Goal: Task Accomplishment & Management: Complete application form

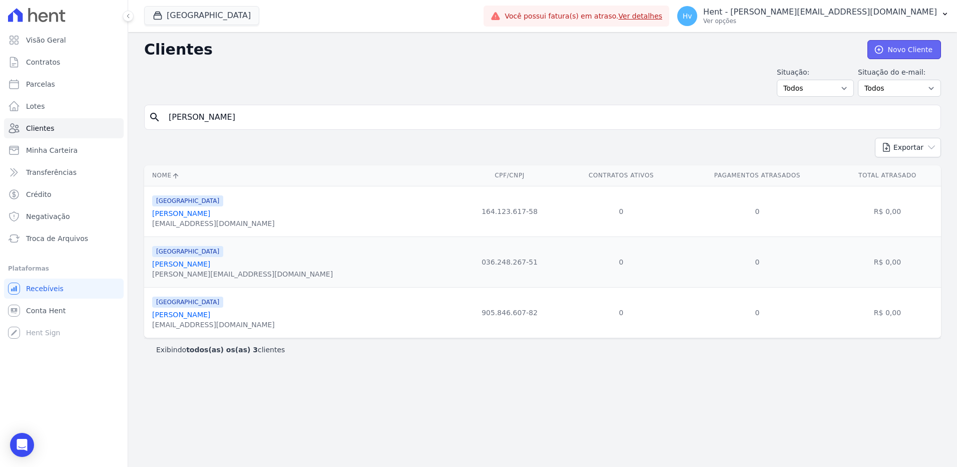
click at [901, 50] on link "Novo Cliente" at bounding box center [905, 49] width 74 height 19
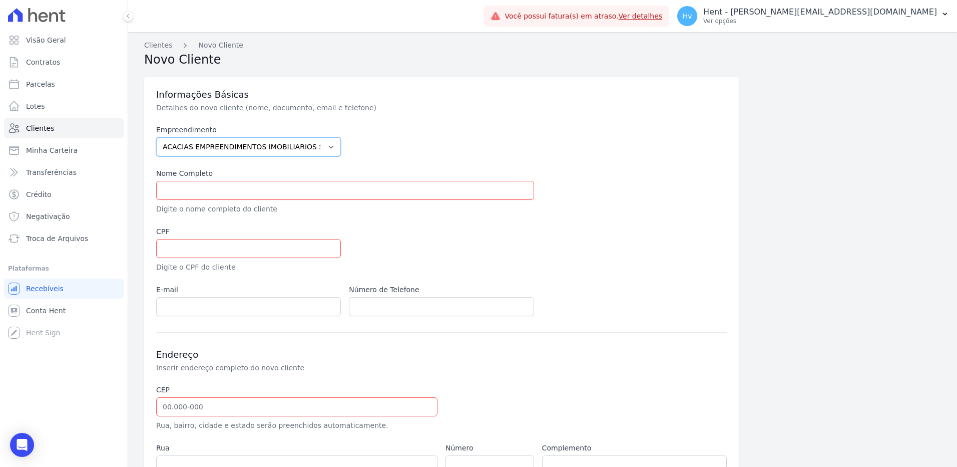
click at [209, 152] on select "ACACIAS EMPREENDIMENTOS IMOBILIARIOS SPE LTDA Acaiá Residencial ACQUA 8 PELOTAS…" at bounding box center [248, 146] width 185 height 19
select select "a78a083f-96ce-4829-93f6-c3974a6bedeb"
click at [156, 137] on select "ACACIAS EMPREENDIMENTOS IMOBILIARIOS SPE LTDA Acaiá Residencial ACQUA 8 PELOTAS…" at bounding box center [248, 146] width 185 height 19
click at [240, 195] on input "text" at bounding box center [345, 190] width 378 height 19
click at [203, 188] on input "text" at bounding box center [345, 190] width 378 height 19
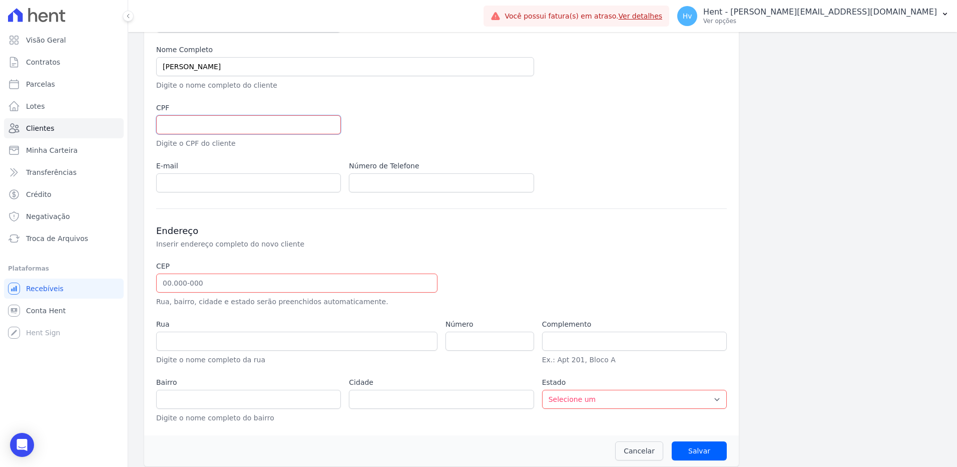
scroll to position [131, 0]
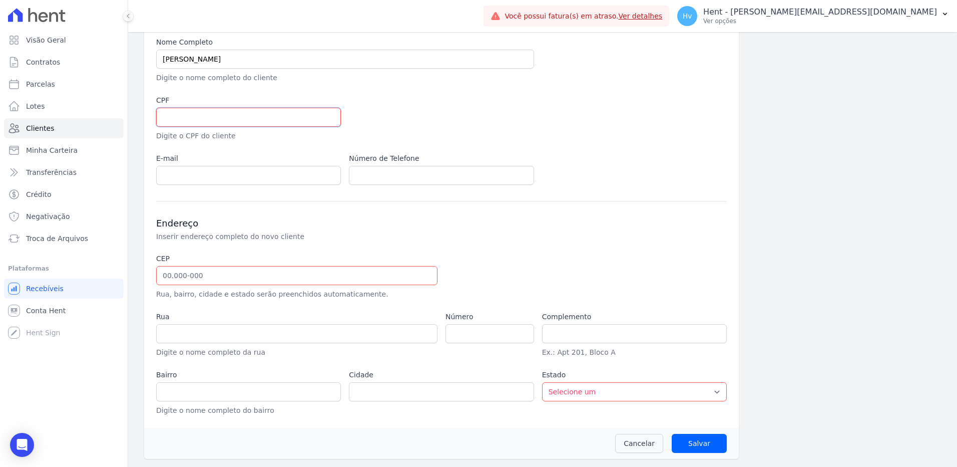
drag, startPoint x: 256, startPoint y: 116, endPoint x: 261, endPoint y: 97, distance: 20.3
click at [256, 116] on input "text" at bounding box center [248, 117] width 185 height 19
drag, startPoint x: 276, startPoint y: 57, endPoint x: 1, endPoint y: 17, distance: 278.4
click at [0, 17] on html "Visão Geral Contratos Parcelas Lotes Clientes Minha Carteira Transferências Cré…" at bounding box center [478, 233] width 957 height 467
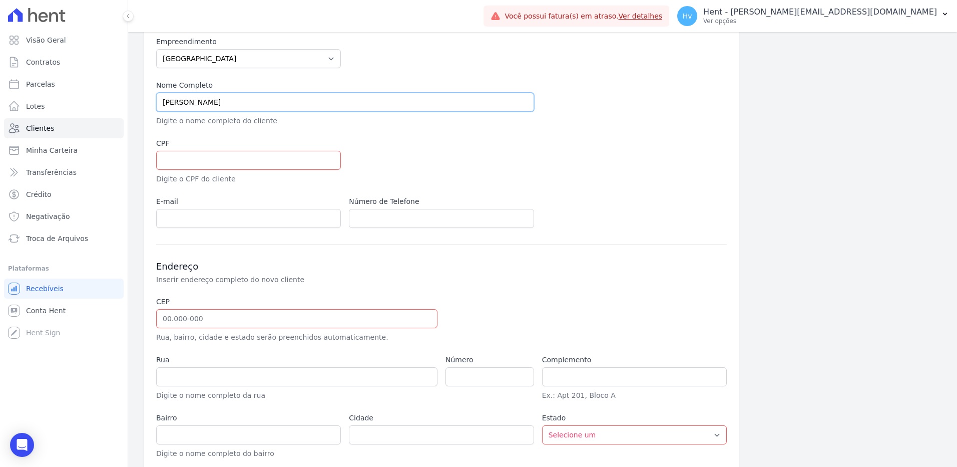
paste input "uis Carlos Pessanha"
type input "[PERSON_NAME] - teste"
click at [197, 165] on input "text" at bounding box center [248, 160] width 185 height 19
paste input "054.715.967 65"
type input "054.715.967 65"
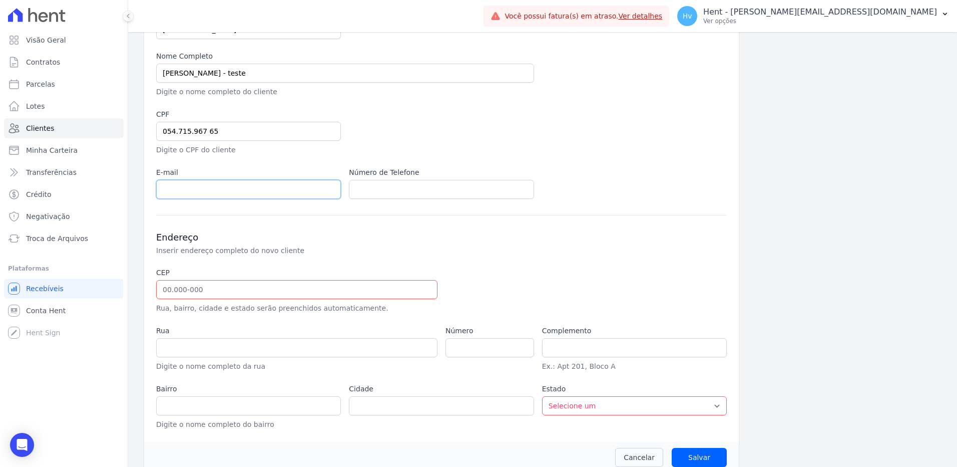
scroll to position [131, 0]
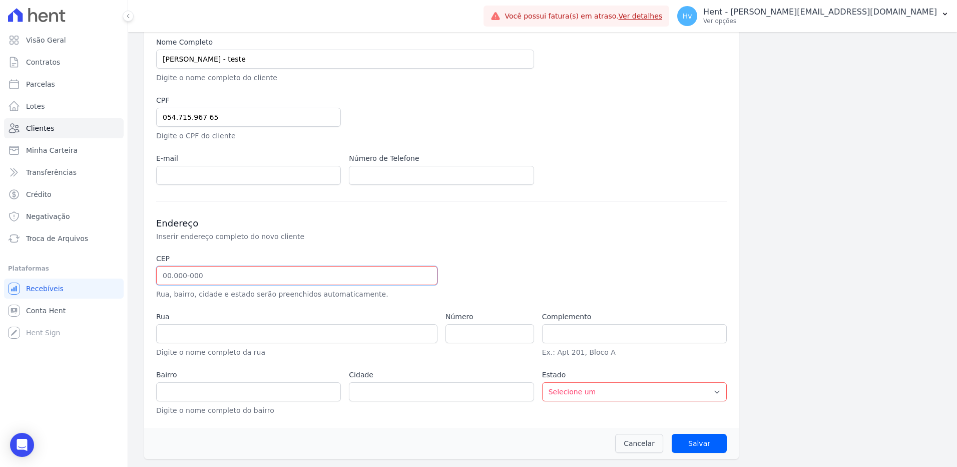
drag, startPoint x: 217, startPoint y: 275, endPoint x: 223, endPoint y: 274, distance: 6.7
click at [217, 275] on input "text" at bounding box center [296, 275] width 281 height 19
paste input "25.957-015"
type input "25.957-015"
type input "Rua Amapá"
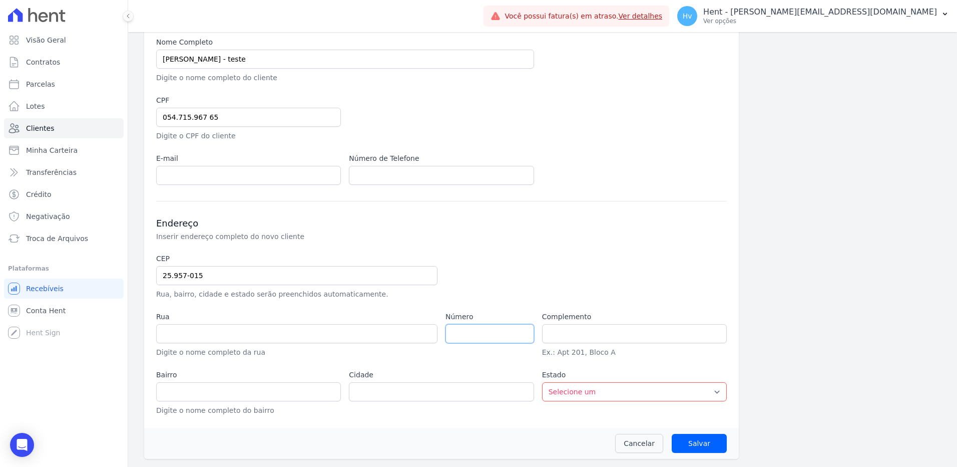
type input "Araras"
type input "Teresópolis"
select select "RJ"
click at [472, 336] on input "number" at bounding box center [490, 333] width 89 height 19
type input "1"
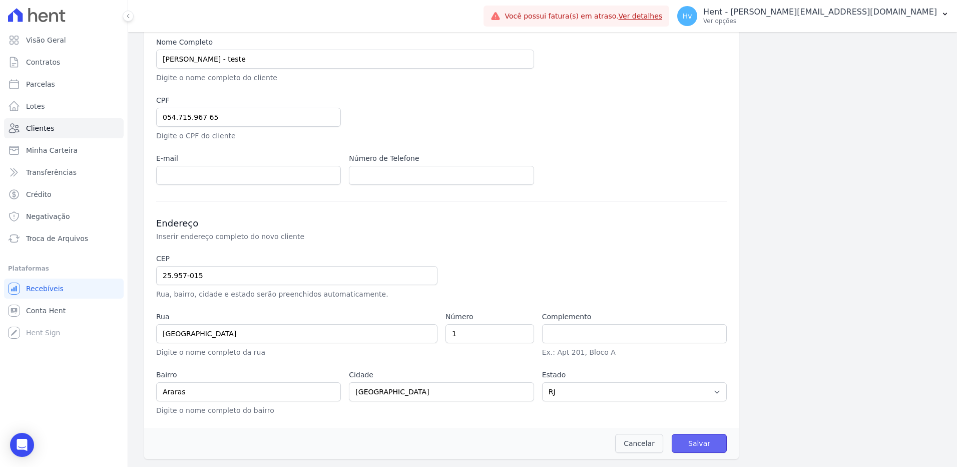
click at [708, 442] on input "Salvar" at bounding box center [699, 443] width 55 height 19
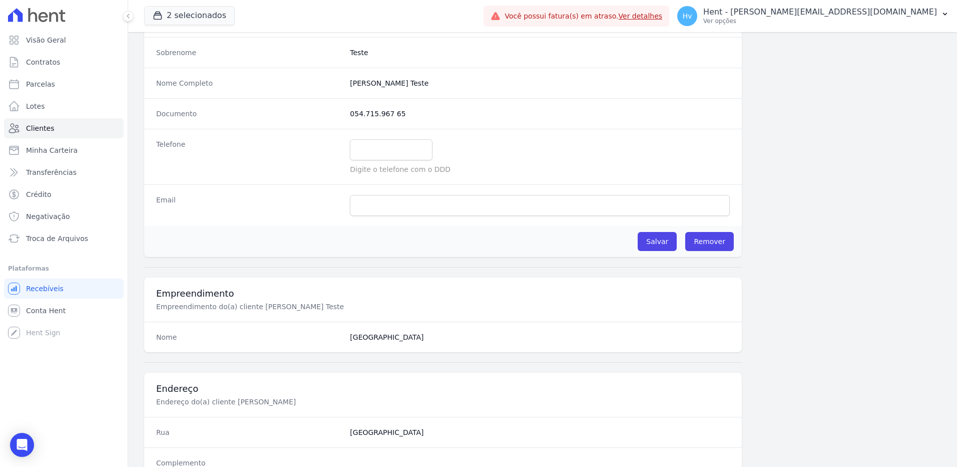
scroll to position [150, 0]
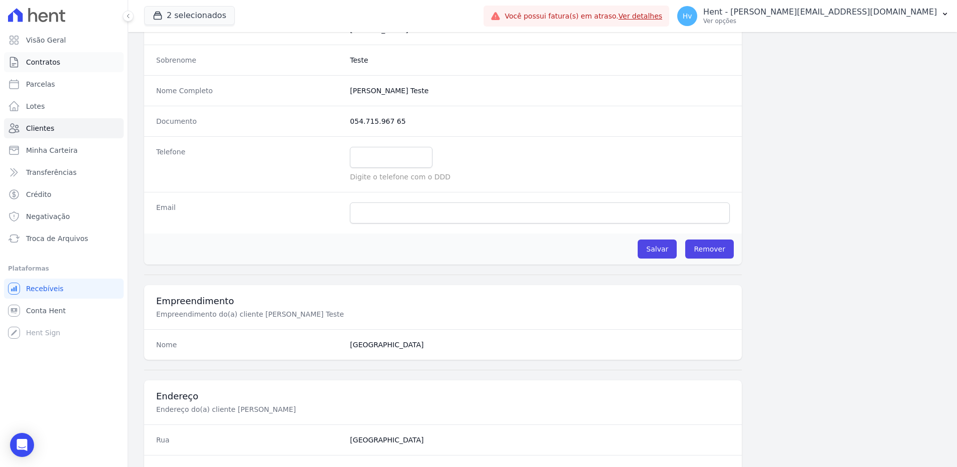
click at [43, 64] on span "Contratos" at bounding box center [43, 62] width 34 height 10
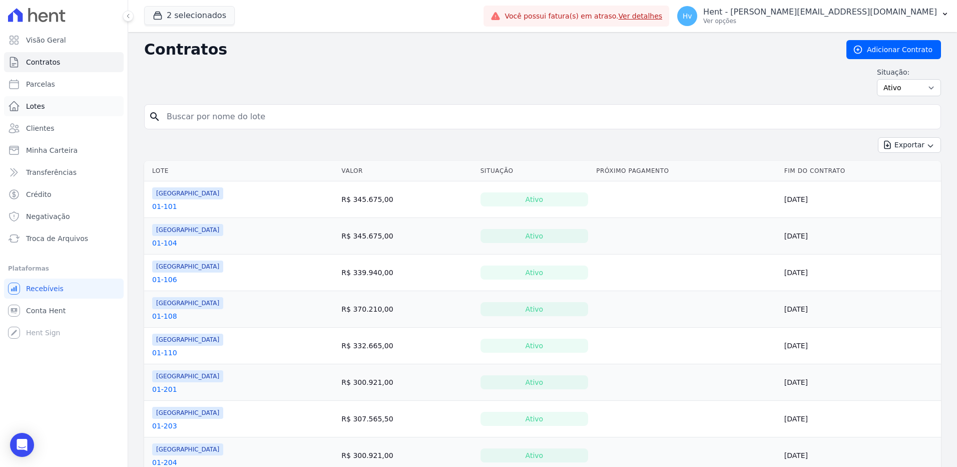
click at [43, 103] on link "Lotes" at bounding box center [64, 106] width 120 height 20
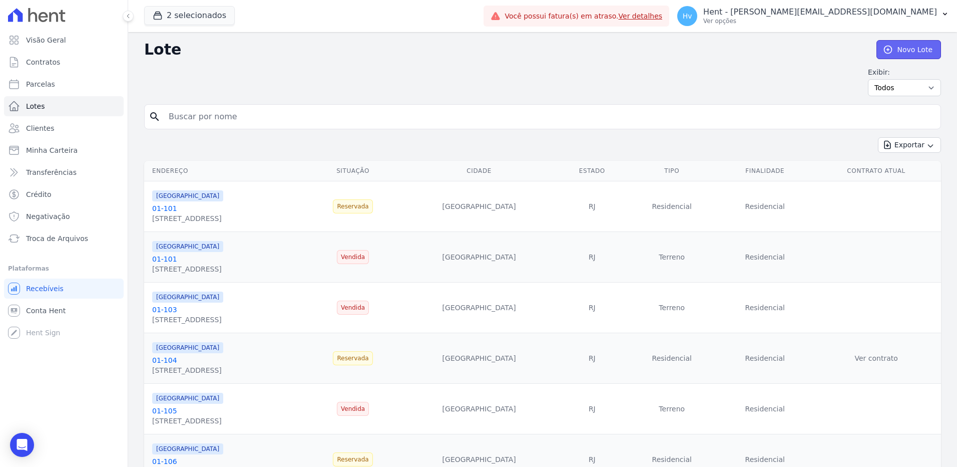
click at [893, 59] on link "Novo Lote" at bounding box center [909, 49] width 65 height 19
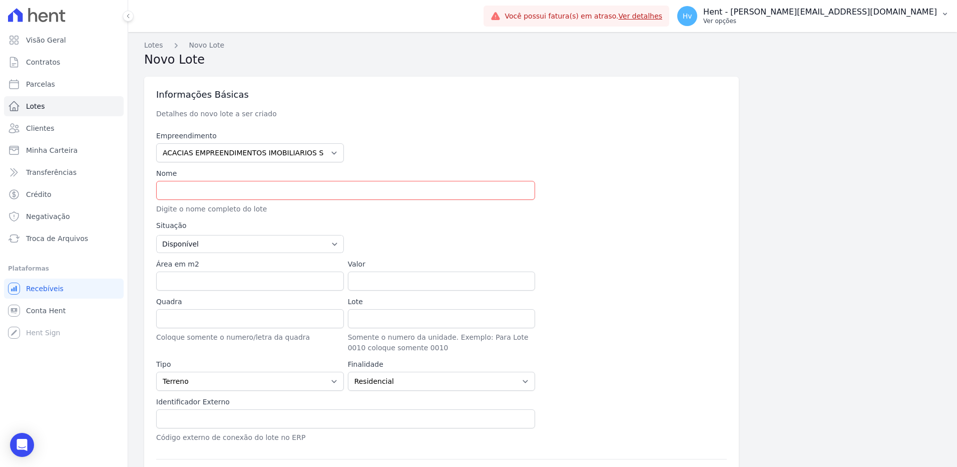
click at [830, 18] on p "Ver opções" at bounding box center [821, 21] width 234 height 8
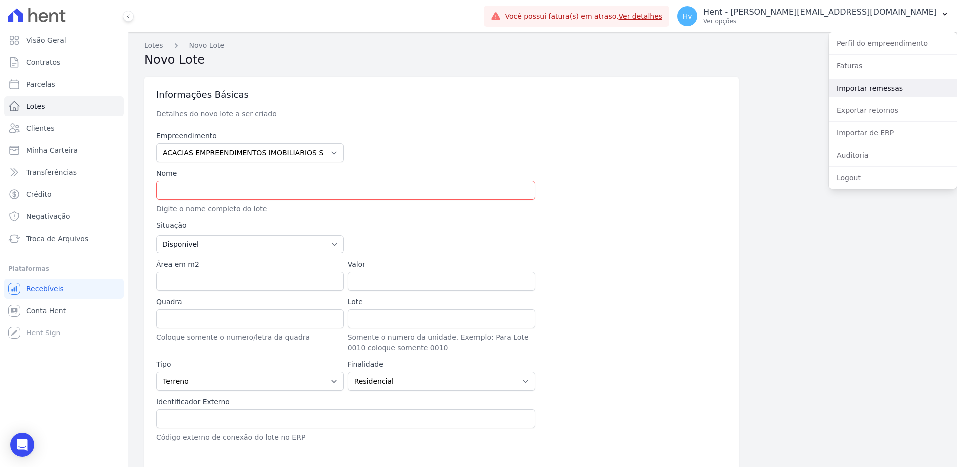
click at [858, 88] on link "Importar remessas" at bounding box center [893, 88] width 128 height 18
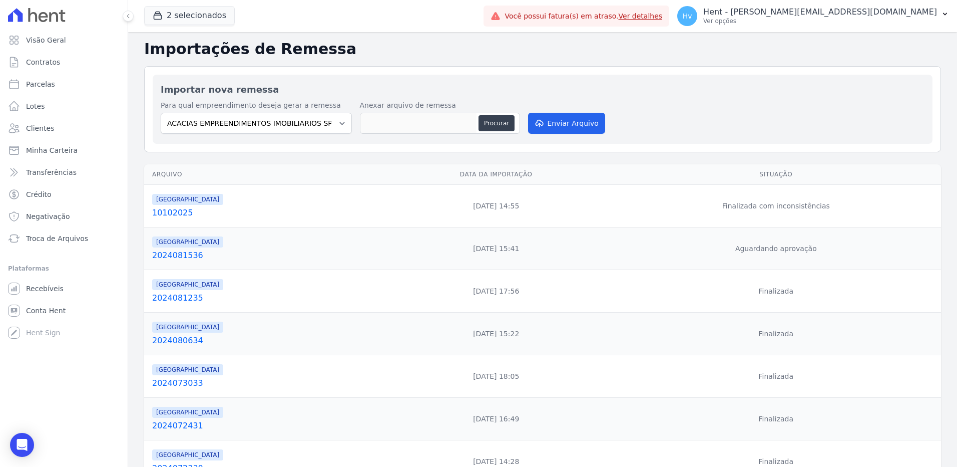
click at [177, 211] on link "10102025" at bounding box center [264, 213] width 225 height 12
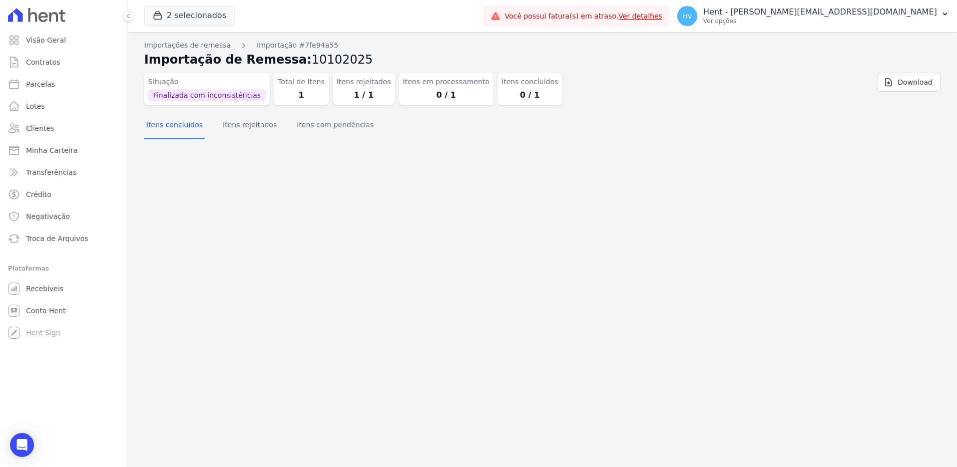
click at [283, 129] on div "Itens concluídos Itens rejeitados Itens com pendências" at bounding box center [260, 126] width 232 height 26
click at [295, 127] on button "Itens com pendências" at bounding box center [335, 126] width 81 height 26
click at [241, 130] on button "Itens rejeitados" at bounding box center [250, 126] width 58 height 26
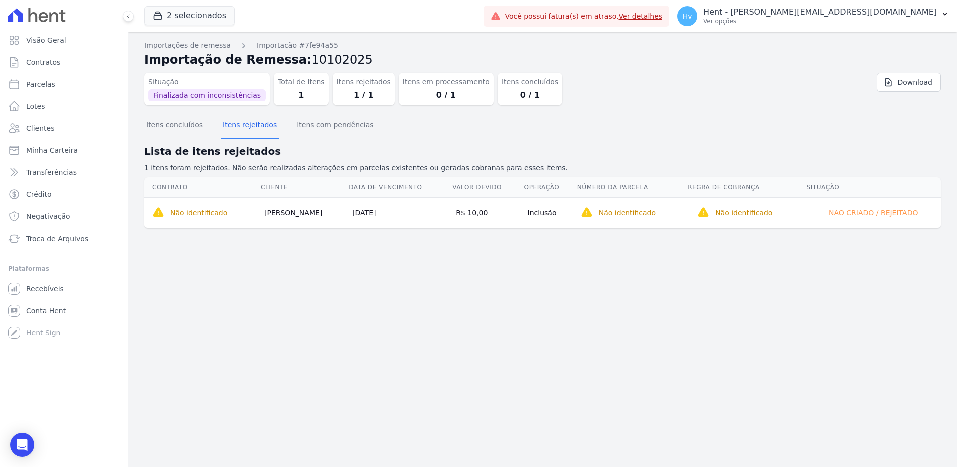
click at [466, 303] on div "Importações de remessa Importação #7fe94a55 Importação de Remessa: 10102025 Sit…" at bounding box center [542, 249] width 829 height 435
click at [45, 65] on span "Contratos" at bounding box center [43, 62] width 34 height 10
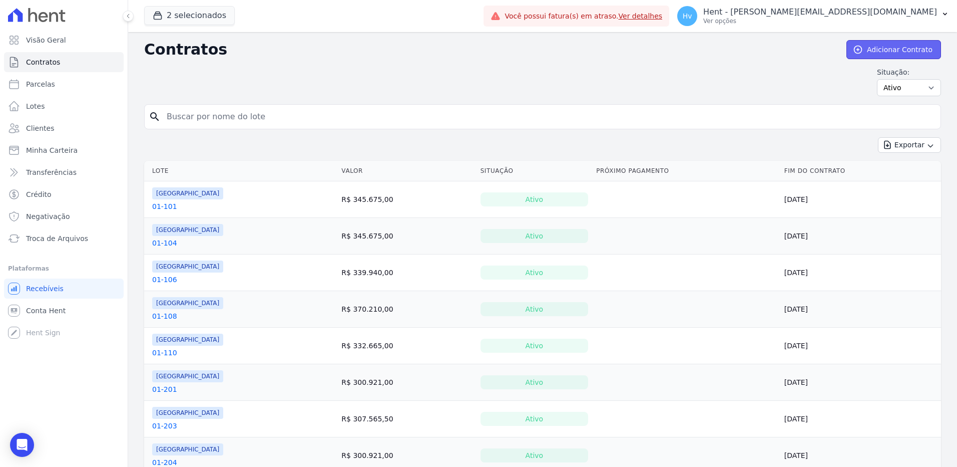
click at [891, 54] on link "Adicionar Contrato" at bounding box center [894, 49] width 95 height 19
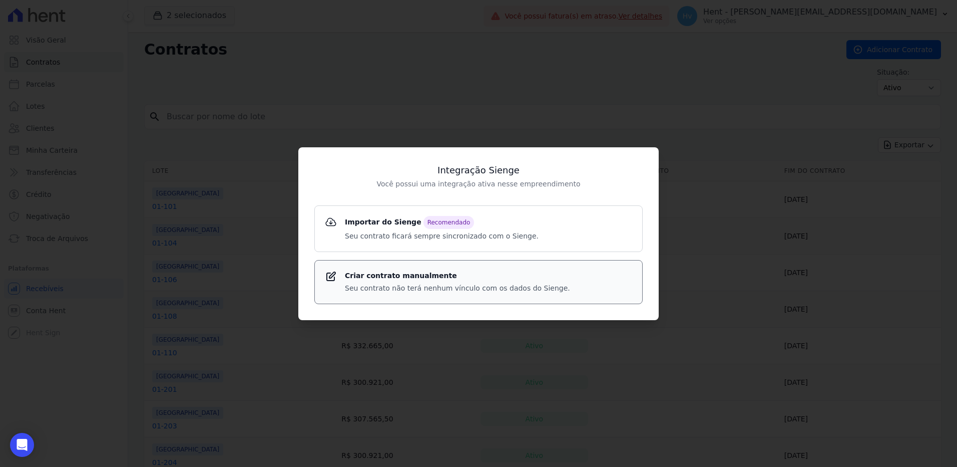
click at [418, 279] on strong "Criar contrato manualmente" at bounding box center [457, 275] width 225 height 11
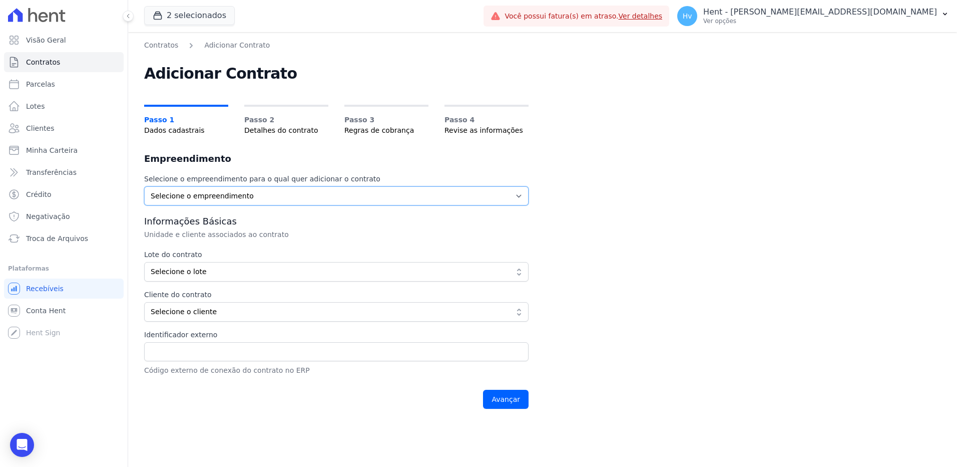
click at [288, 194] on select "Selecione o empreendimento Estação Nogueira Estação Nogueira 2" at bounding box center [336, 195] width 385 height 19
select select "a78a083f-96ce-4829-93f6-c3974a6bedeb"
click at [144, 186] on select "Selecione o empreendimento Estação Nogueira Estação Nogueira 2" at bounding box center [336, 195] width 385 height 19
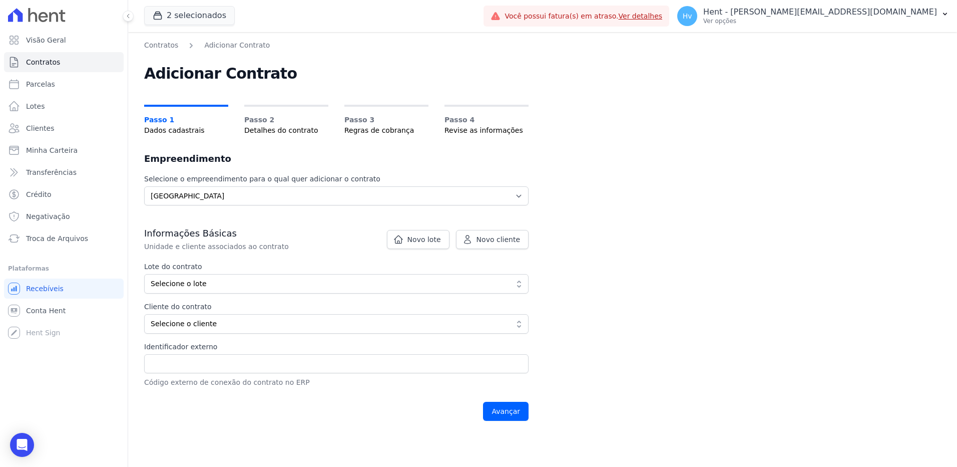
click at [199, 267] on label "Lote do contrato" at bounding box center [336, 266] width 385 height 11
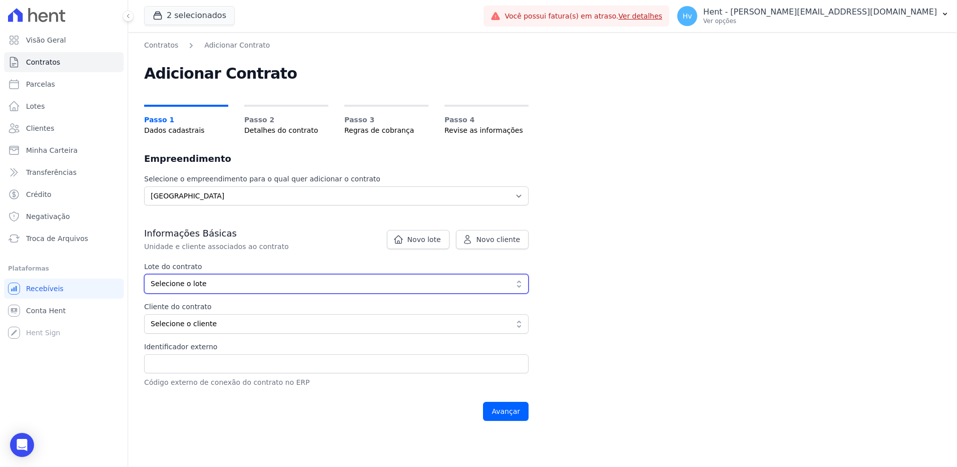
click at [205, 281] on span "Selecione o lote" at bounding box center [330, 283] width 358 height 11
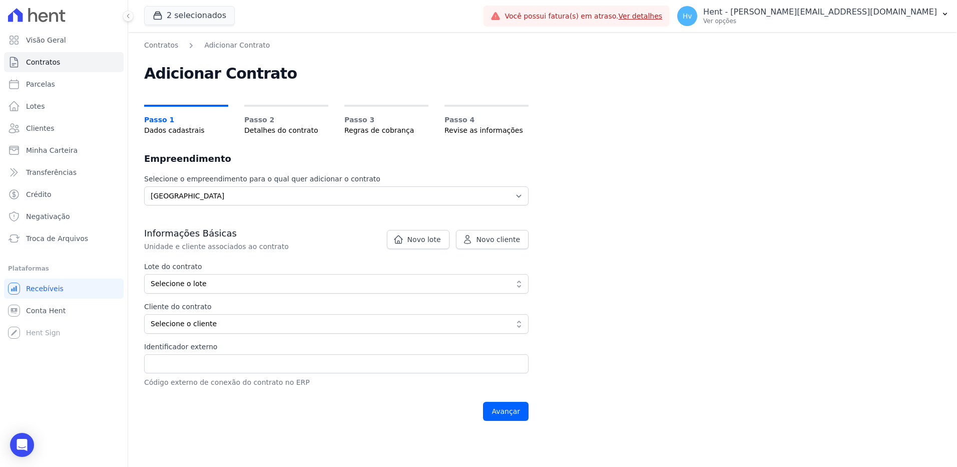
click at [604, 265] on div "Contratos Adicionar Contrato Adicionar Contrato Passo 1 Dados cadastrais Passo …" at bounding box center [542, 249] width 829 height 435
click at [429, 238] on span "Novo lote" at bounding box center [425, 239] width 34 height 10
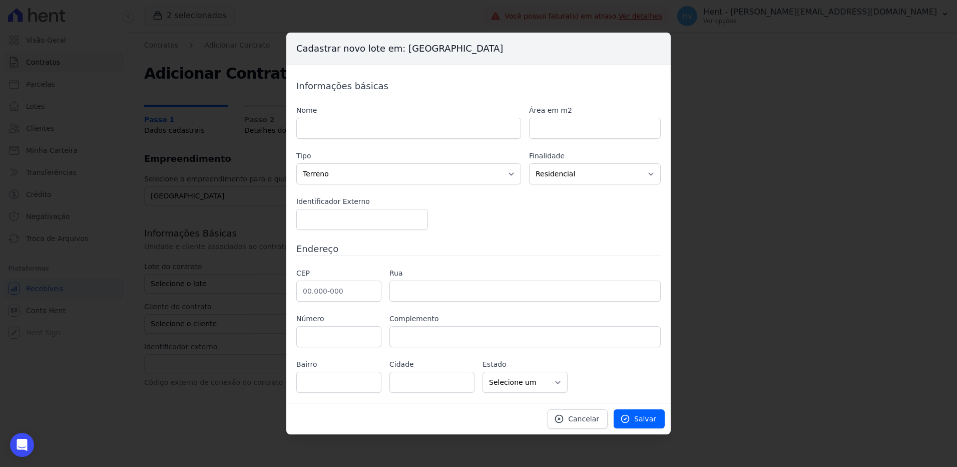
click at [454, 140] on div "Nome Área em m2 Tipo Casa Apartamento Escritório Flat Loja Espaço Comercial Ter…" at bounding box center [478, 167] width 365 height 125
click at [460, 136] on input "text" at bounding box center [408, 128] width 225 height 21
type input "[PERSON_NAME] - teste"
type input "25.957-015"
type input "1"
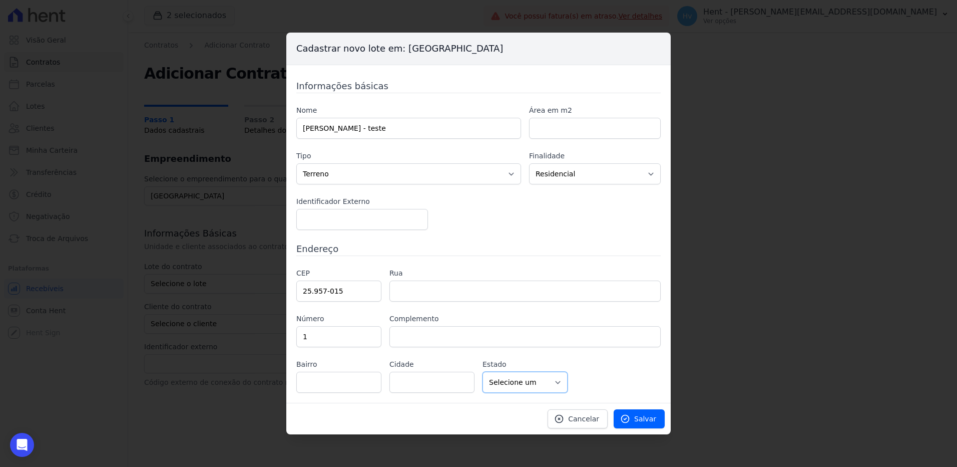
select select "RJ"
type input "Rua Amapá"
type input "Araras"
type input "Teresópolis"
click at [538, 127] on input "number" at bounding box center [595, 128] width 132 height 21
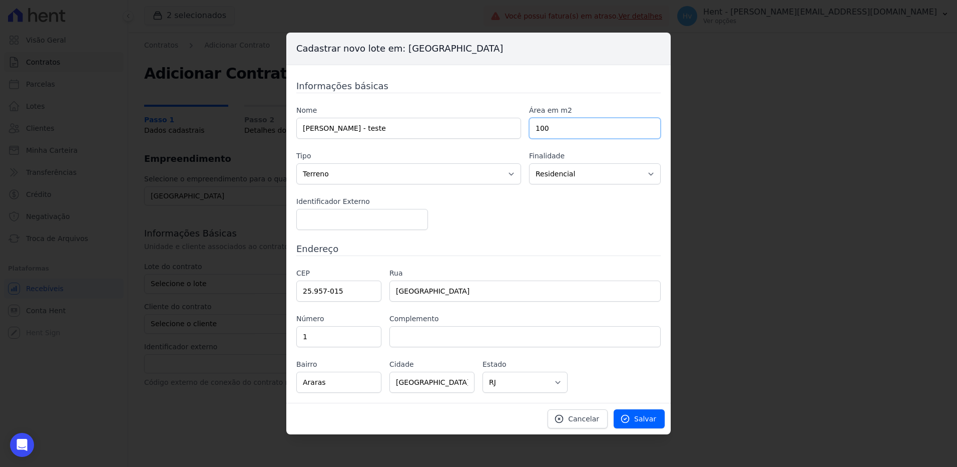
type input "100"
drag, startPoint x: 368, startPoint y: 216, endPoint x: 373, endPoint y: 214, distance: 5.2
click at [368, 216] on input "number" at bounding box center [362, 219] width 132 height 21
type input "123"
click at [653, 424] on link "Salvar" at bounding box center [639, 418] width 51 height 19
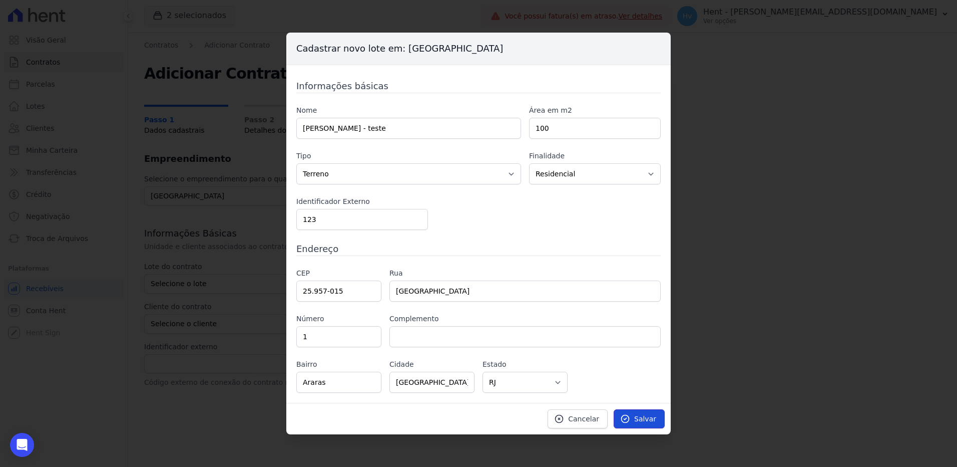
click at [634, 419] on link "Salvar" at bounding box center [639, 418] width 51 height 19
click at [638, 416] on span "Salvar" at bounding box center [645, 419] width 22 height 10
click at [835, 263] on div "Cadastrar novo lote em: Estação Nogueira 2 Informações básicas Nome Luis Carlos…" at bounding box center [478, 233] width 957 height 467
click at [598, 414] on span "Cancelar" at bounding box center [583, 419] width 31 height 10
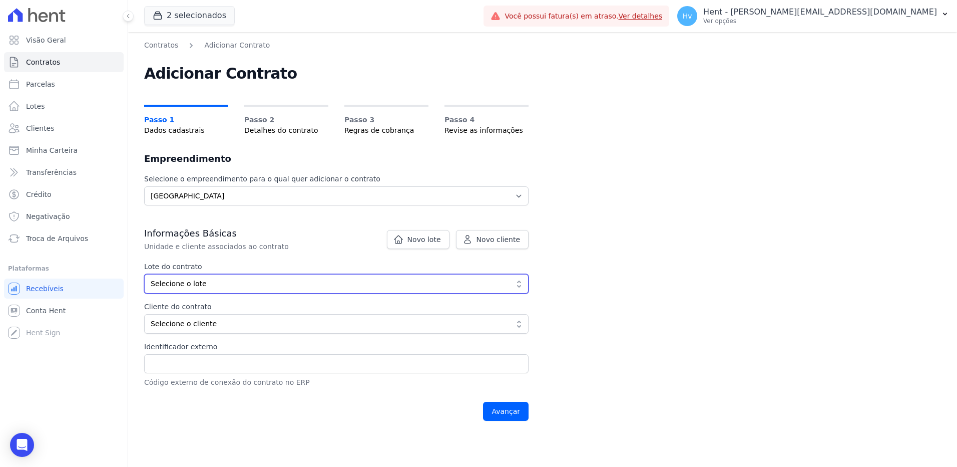
click at [229, 286] on span "Selecione o lote" at bounding box center [330, 283] width 358 height 11
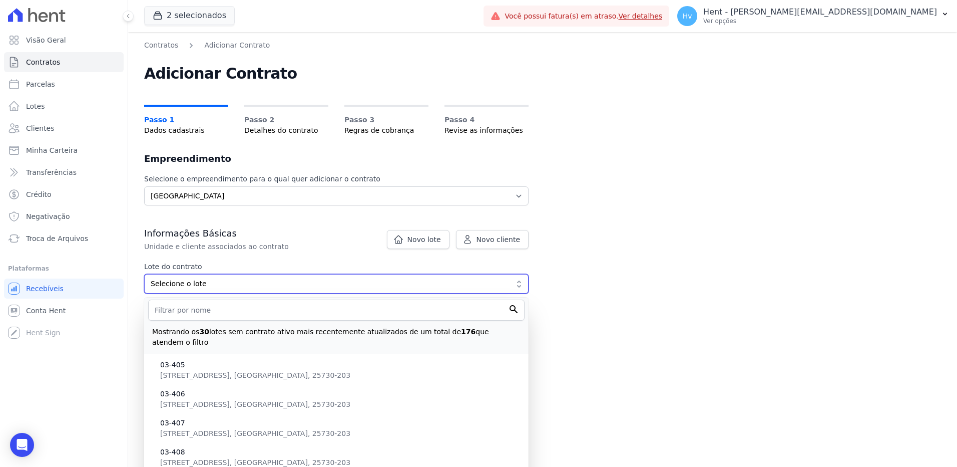
click at [225, 286] on span "Selecione o lote" at bounding box center [330, 283] width 358 height 11
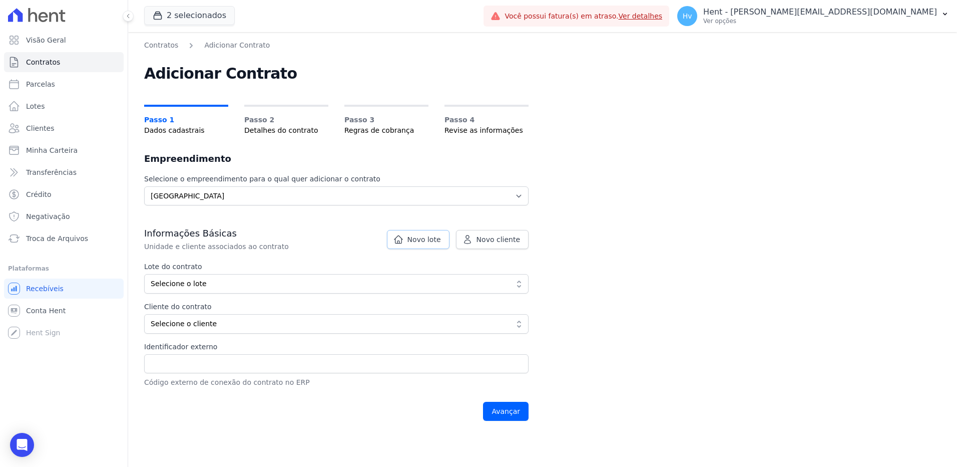
click at [436, 236] on span "Novo lote" at bounding box center [425, 239] width 34 height 10
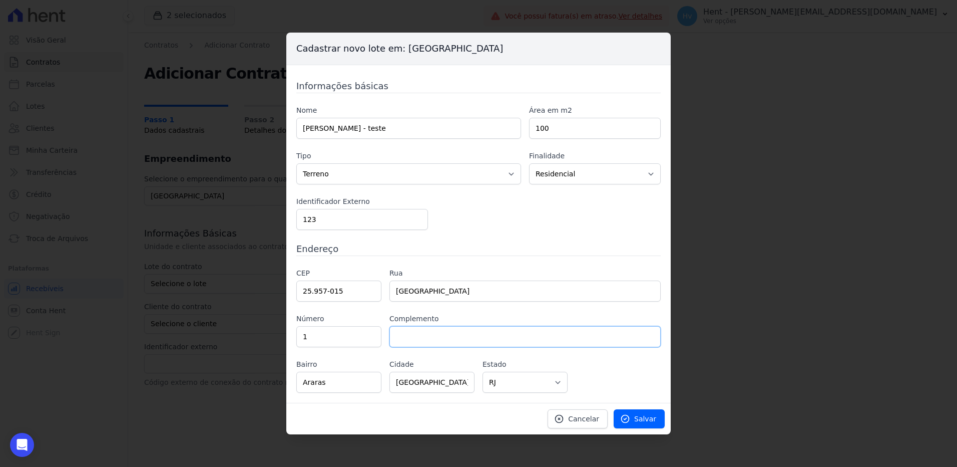
click at [433, 339] on input "text" at bounding box center [525, 336] width 271 height 21
type input "1"
click at [643, 420] on span "Salvar" at bounding box center [645, 419] width 22 height 10
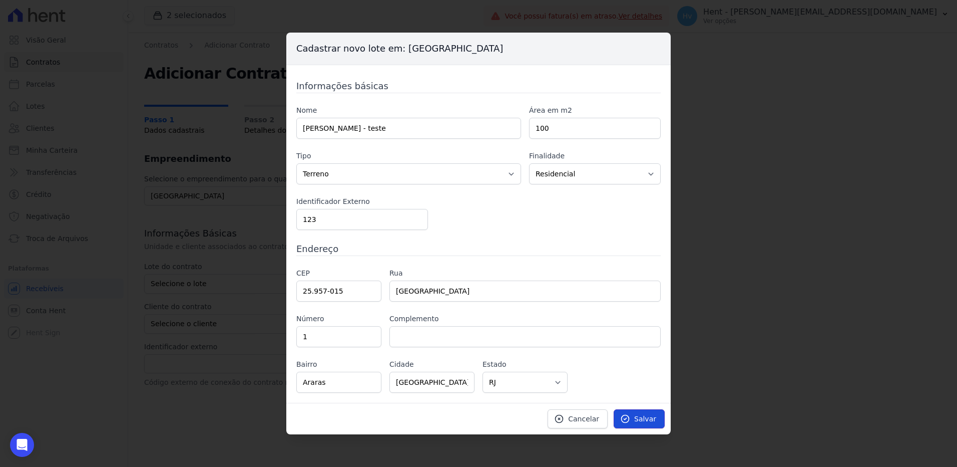
click at [643, 420] on span "Salvar" at bounding box center [645, 419] width 22 height 10
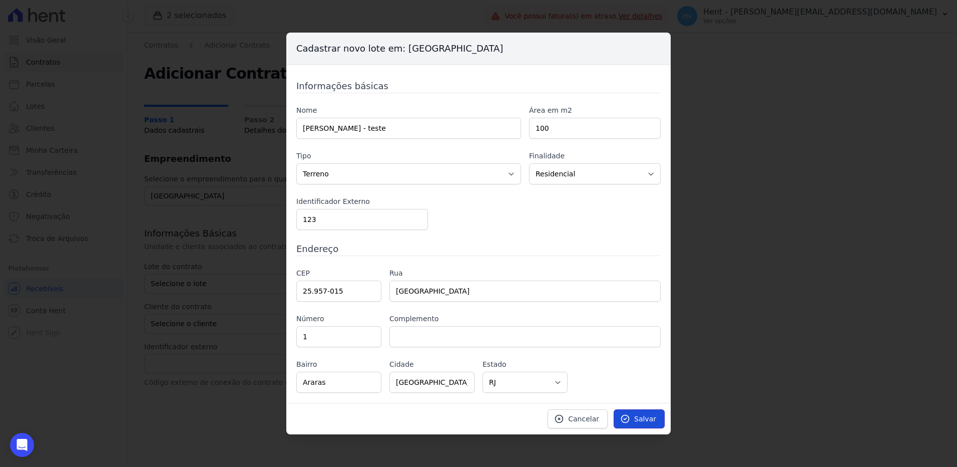
click at [643, 420] on span "Salvar" at bounding box center [645, 419] width 22 height 10
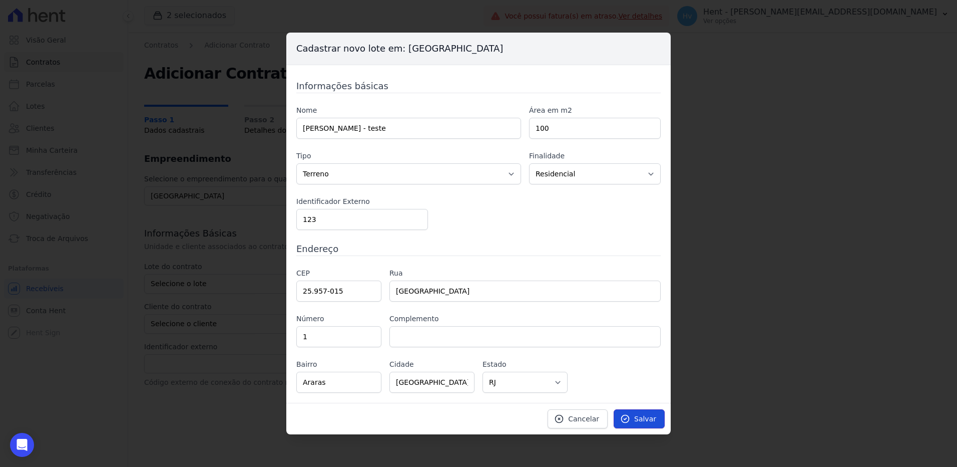
click at [643, 420] on span "Salvar" at bounding box center [645, 419] width 22 height 10
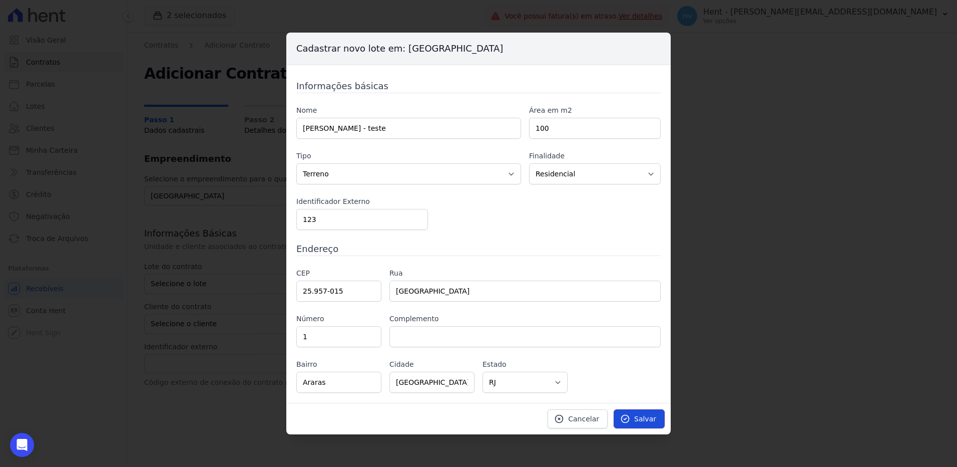
click at [643, 420] on span "Salvar" at bounding box center [645, 419] width 22 height 10
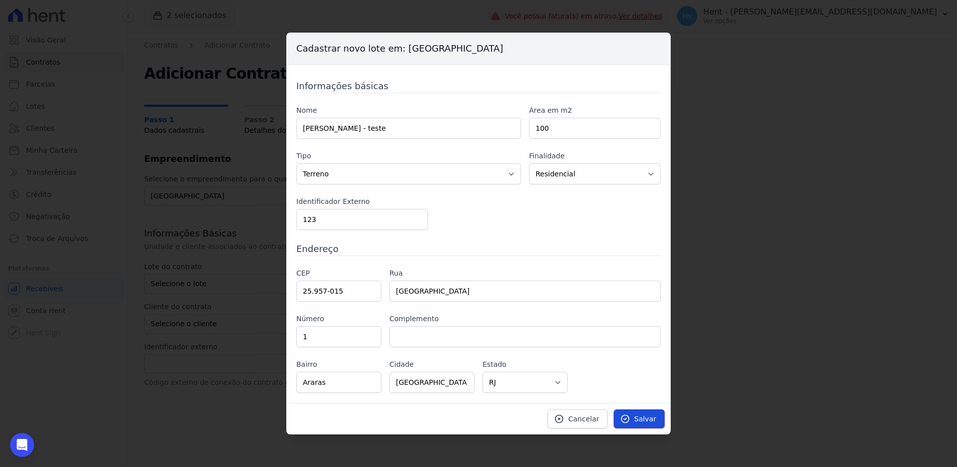
click at [643, 420] on span "Salvar" at bounding box center [645, 419] width 22 height 10
click at [597, 418] on span "Cancelar" at bounding box center [583, 419] width 31 height 10
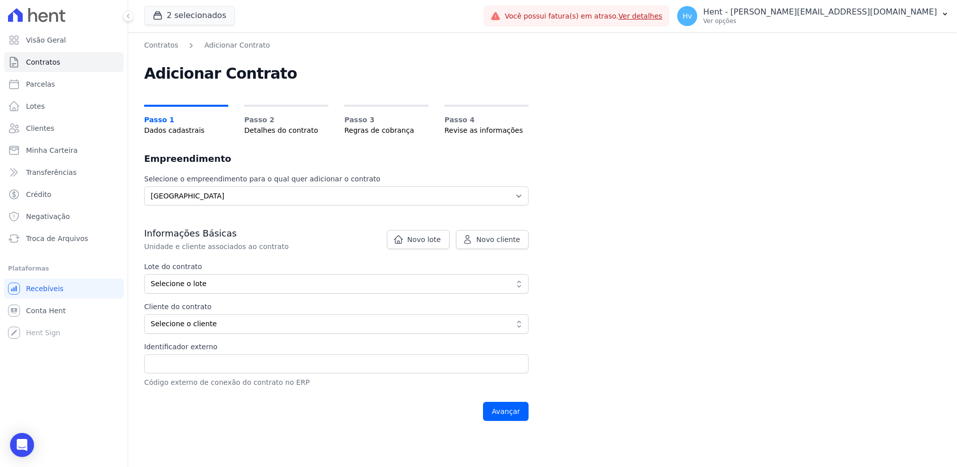
drag, startPoint x: 600, startPoint y: 266, endPoint x: 363, endPoint y: 16, distance: 345.4
click at [603, 265] on div "Contratos Adicionar Contrato Adicionar Contrato Passo 1 Dados cadastrais Passo …" at bounding box center [542, 249] width 829 height 435
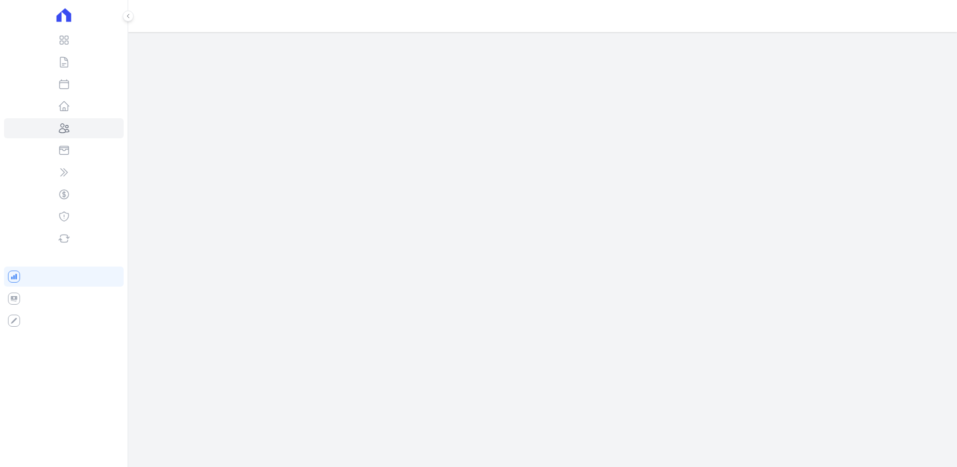
select select "a78a083f-96ce-4829-93f6-c3974a6bedeb"
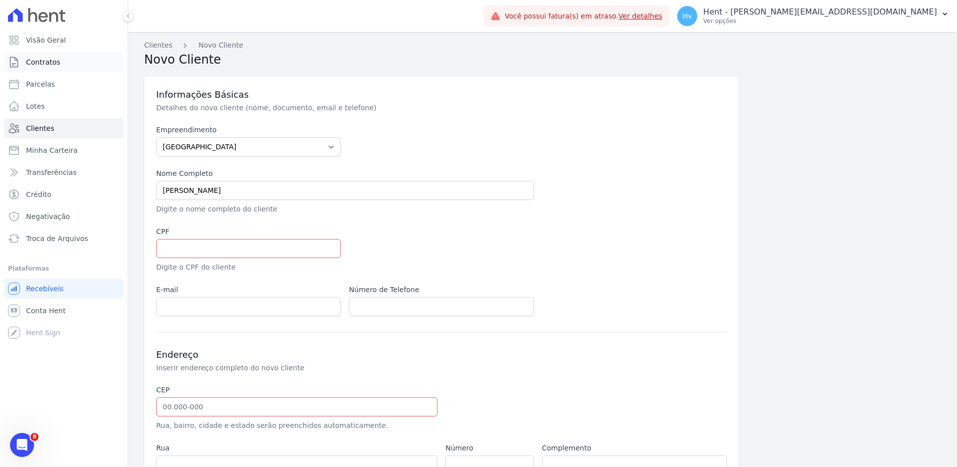
click at [40, 60] on span "Contratos" at bounding box center [43, 62] width 34 height 10
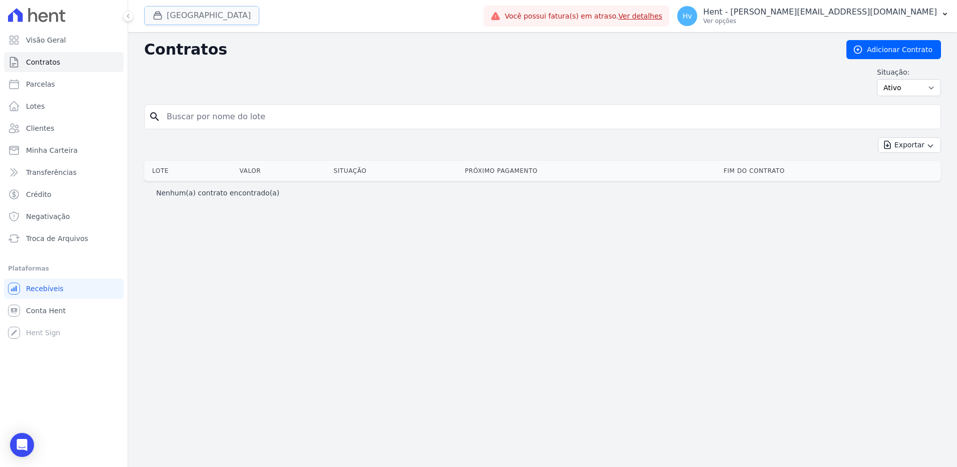
click at [222, 18] on button "[GEOGRAPHIC_DATA]" at bounding box center [201, 15] width 115 height 19
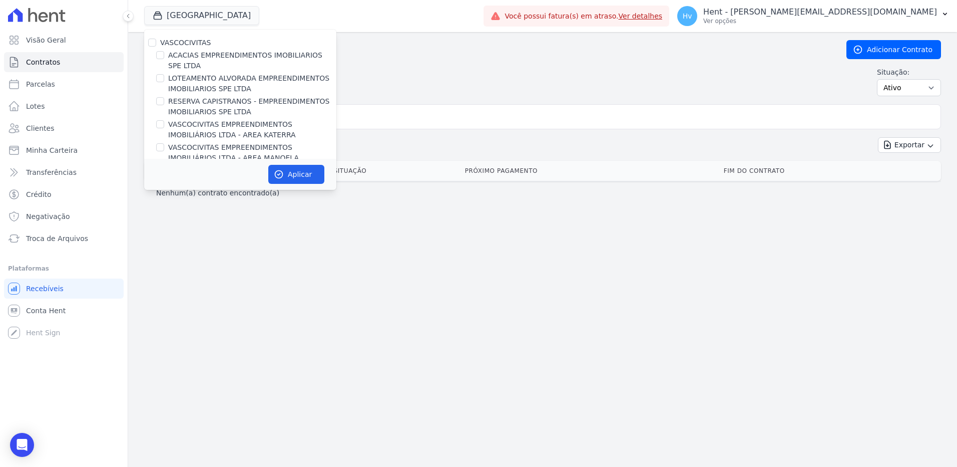
scroll to position [4010, 0]
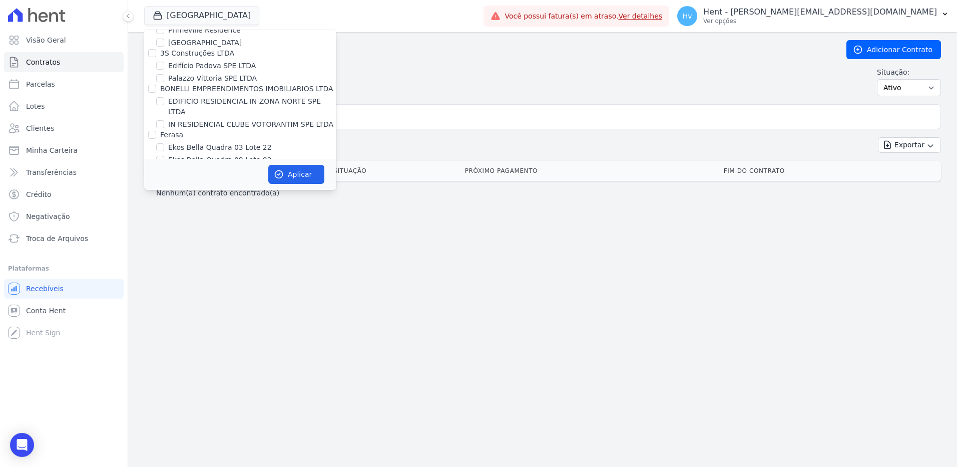
click at [214, 288] on label "[GEOGRAPHIC_DATA]" at bounding box center [205, 293] width 74 height 11
click at [164, 289] on input "[GEOGRAPHIC_DATA]" at bounding box center [160, 293] width 8 height 8
checkbox input "true"
click at [211, 301] on label "[GEOGRAPHIC_DATA]" at bounding box center [205, 306] width 74 height 11
click at [164, 302] on input "[GEOGRAPHIC_DATA]" at bounding box center [160, 306] width 8 height 8
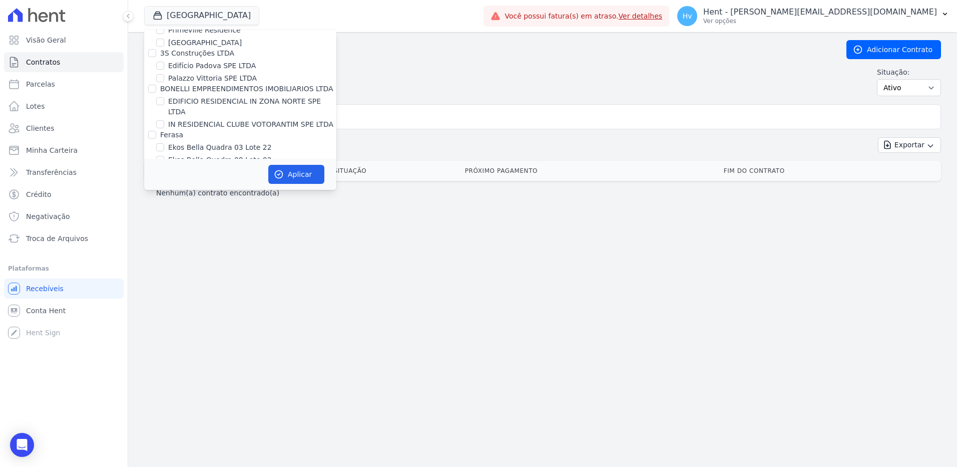
checkbox input "false"
click at [284, 167] on button "Aplicar" at bounding box center [296, 174] width 56 height 19
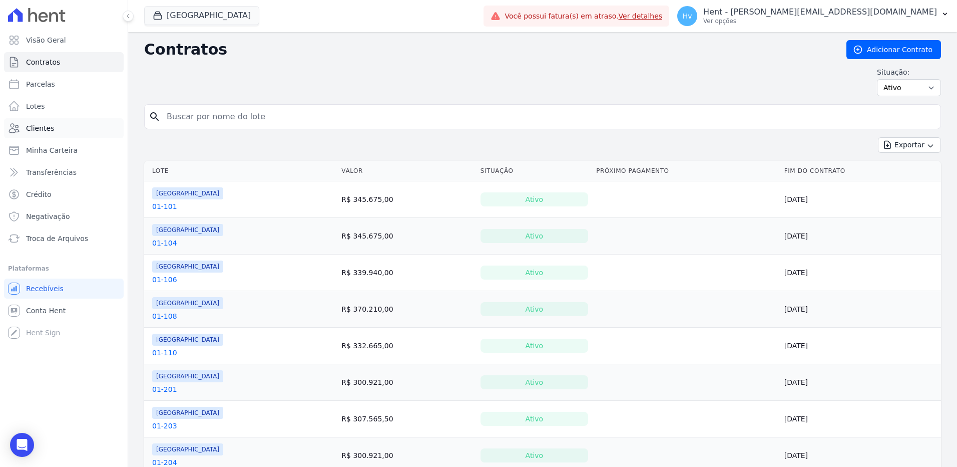
click at [44, 127] on span "Clientes" at bounding box center [40, 128] width 28 height 10
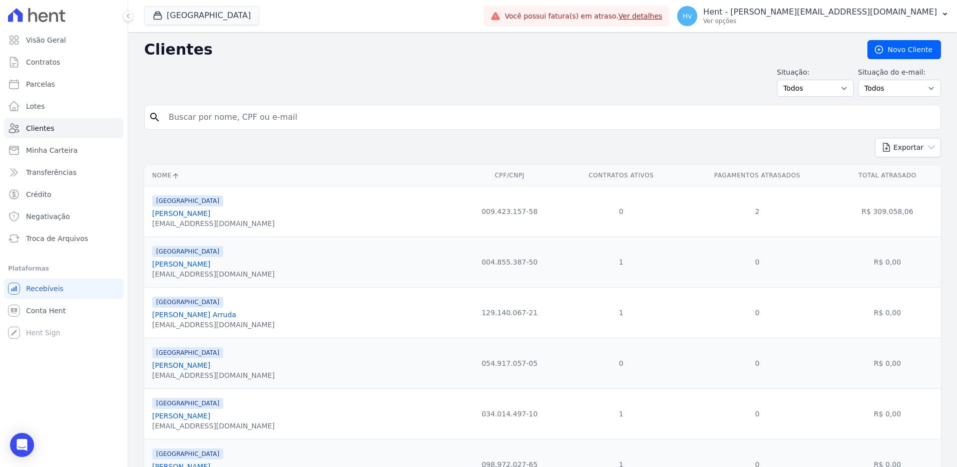
click at [311, 119] on input "search" at bounding box center [550, 117] width 774 height 20
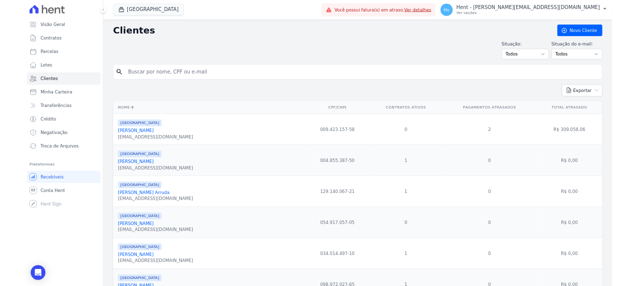
scroll to position [50, 0]
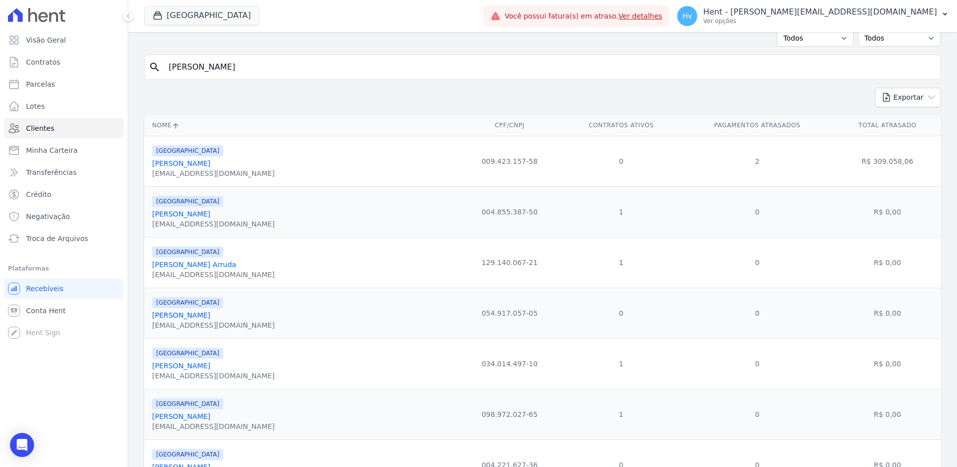
type input "luis"
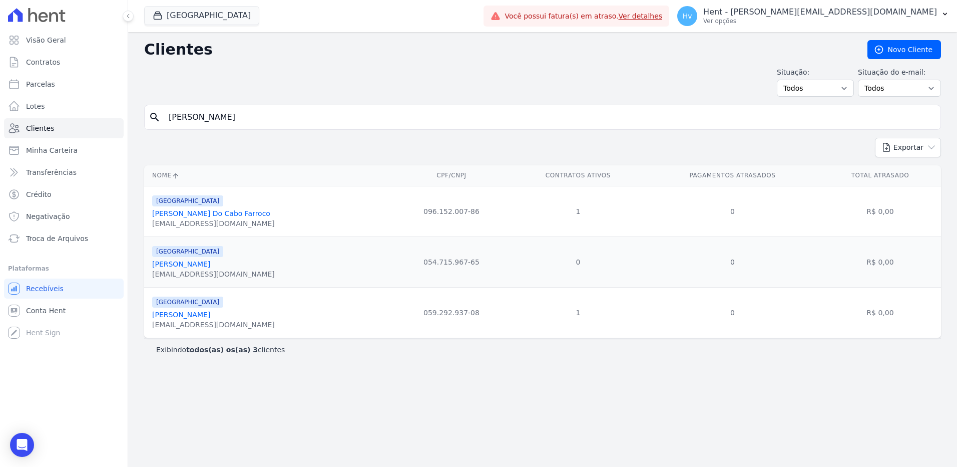
click at [189, 266] on link "Luis Carlos Pessanha" at bounding box center [181, 264] width 58 height 8
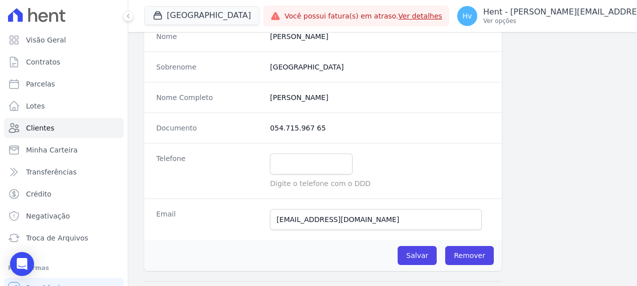
scroll to position [50, 0]
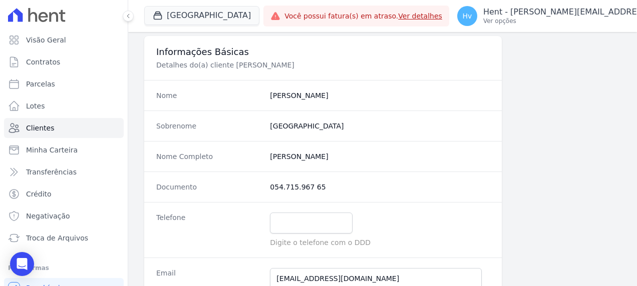
drag, startPoint x: 336, startPoint y: 161, endPoint x: 265, endPoint y: 157, distance: 70.2
click at [265, 157] on div "Nome Completo Luis Carlos Pessanha" at bounding box center [323, 156] width 358 height 31
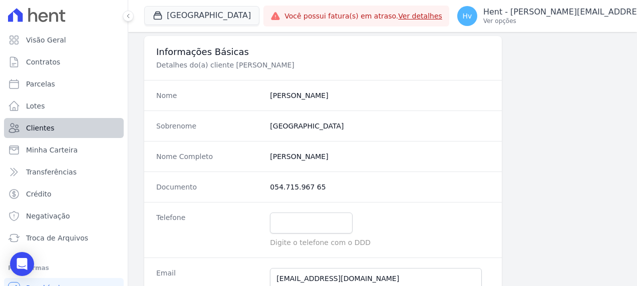
copy completo "Luis Carlos Pessanha"
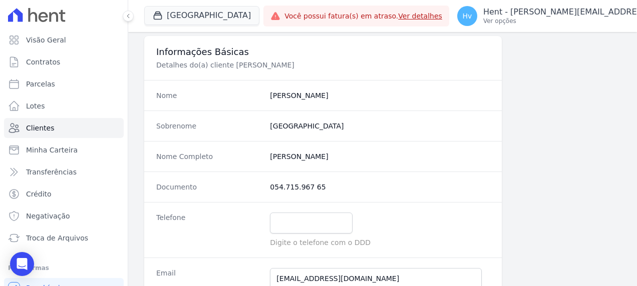
drag, startPoint x: 317, startPoint y: 184, endPoint x: 268, endPoint y: 183, distance: 49.1
click at [270, 183] on dd "054.715.967 65" at bounding box center [380, 187] width 220 height 10
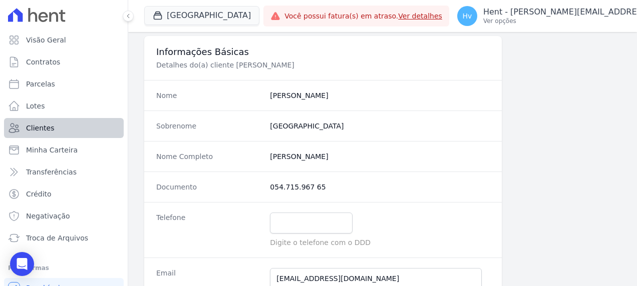
copy dd "054.715.967 65"
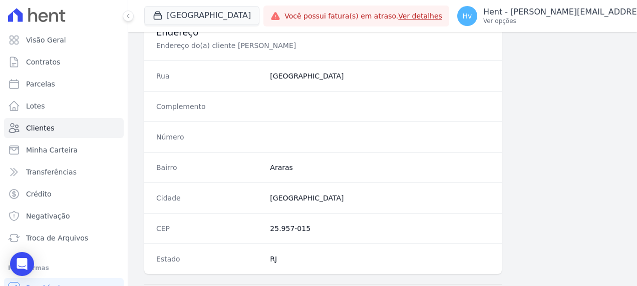
scroll to position [501, 0]
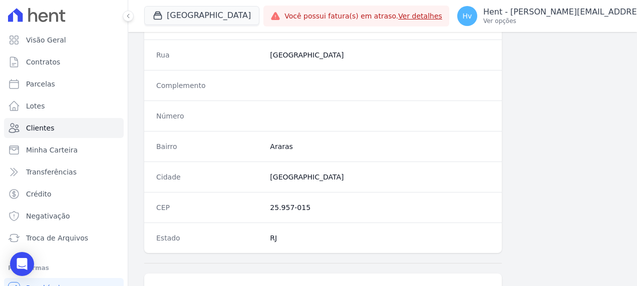
drag, startPoint x: 308, startPoint y: 203, endPoint x: 268, endPoint y: 204, distance: 40.1
click at [270, 204] on dd "25.957-015" at bounding box center [380, 208] width 220 height 10
copy dd "25.957-015"
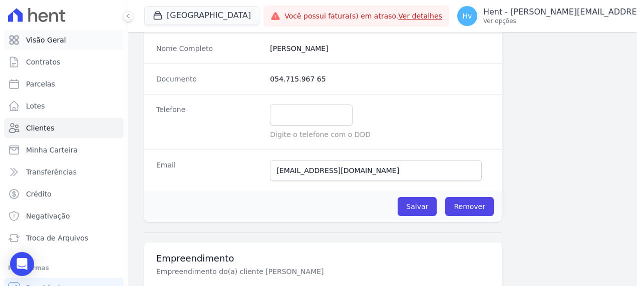
scroll to position [156, 0]
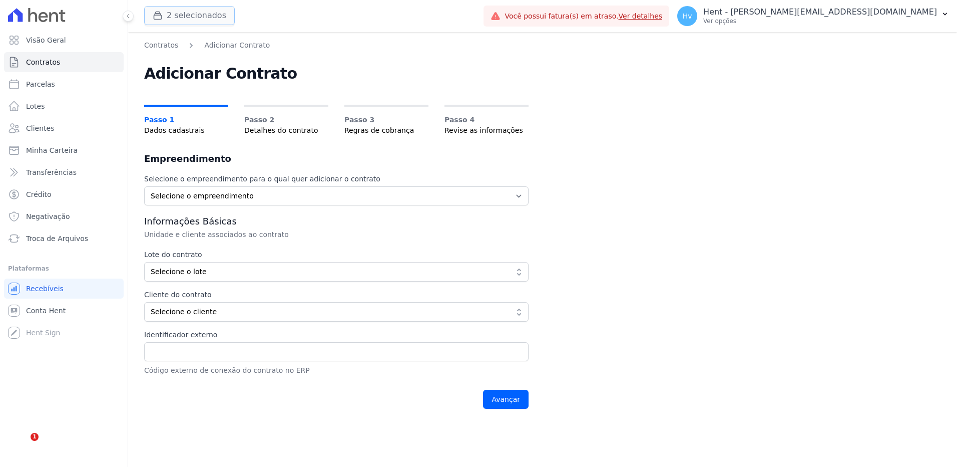
click at [192, 23] on button "2 selecionados" at bounding box center [189, 15] width 91 height 19
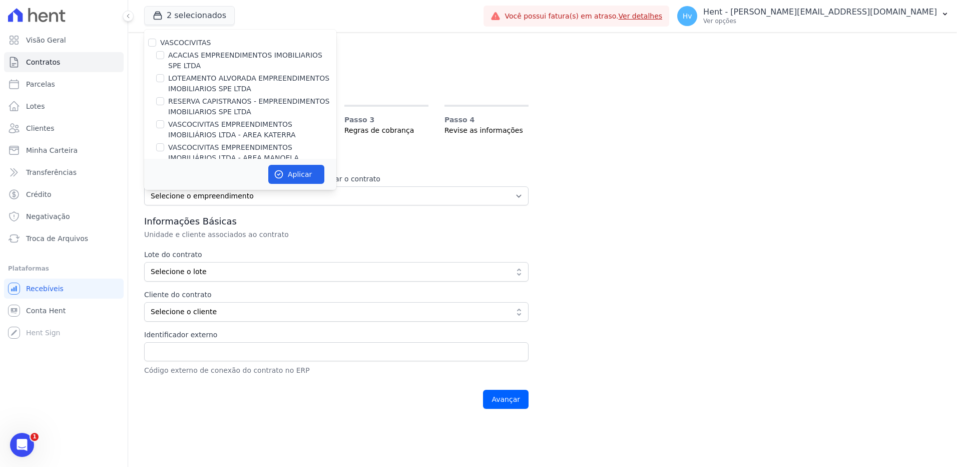
scroll to position [4010, 0]
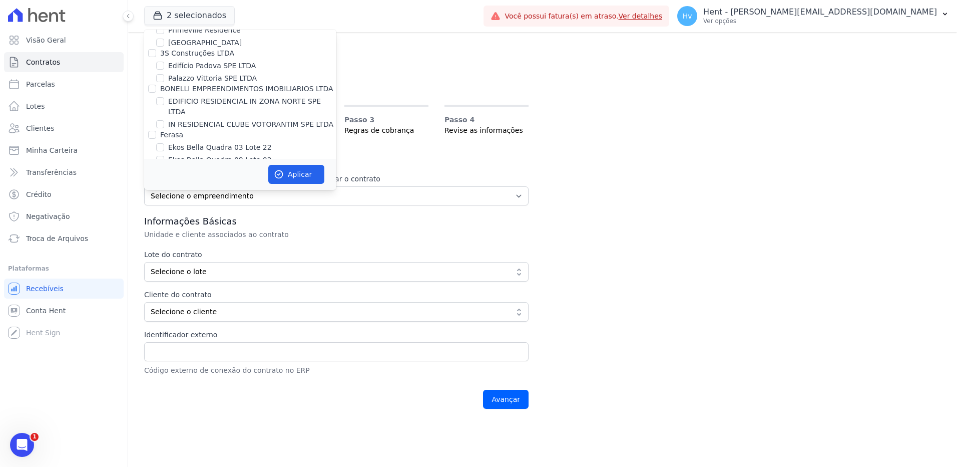
click at [206, 288] on label "[GEOGRAPHIC_DATA]" at bounding box center [205, 293] width 74 height 11
click at [164, 289] on input "[GEOGRAPHIC_DATA]" at bounding box center [160, 293] width 8 height 8
checkbox input "false"
click at [298, 177] on button "Aplicar" at bounding box center [296, 174] width 56 height 19
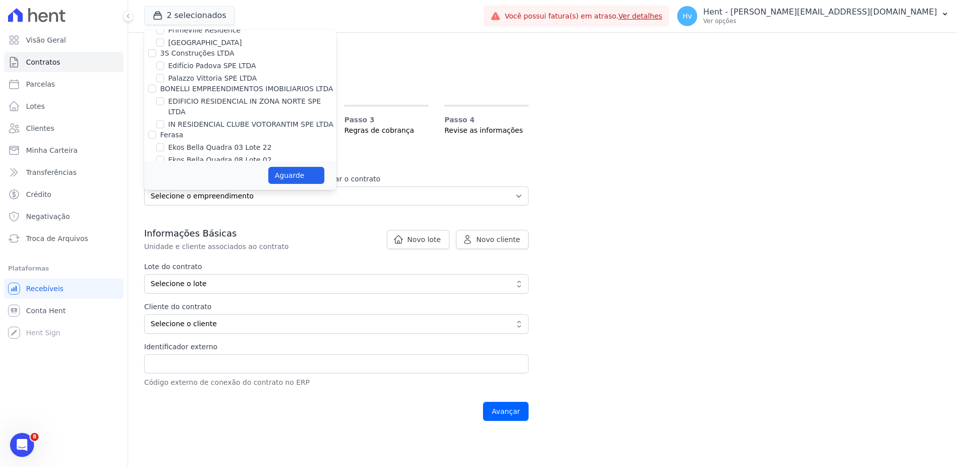
click at [288, 184] on div "Aguarde" at bounding box center [240, 175] width 192 height 29
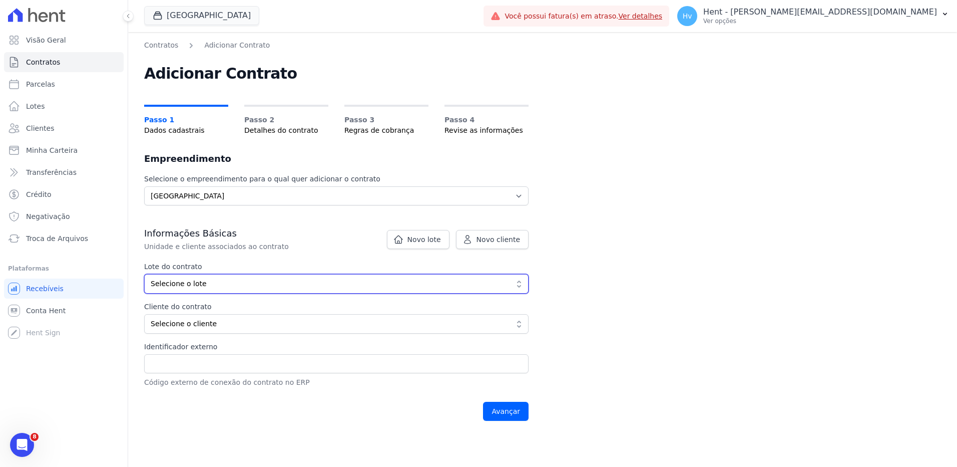
click at [235, 286] on span "Selecione o lote" at bounding box center [330, 283] width 358 height 11
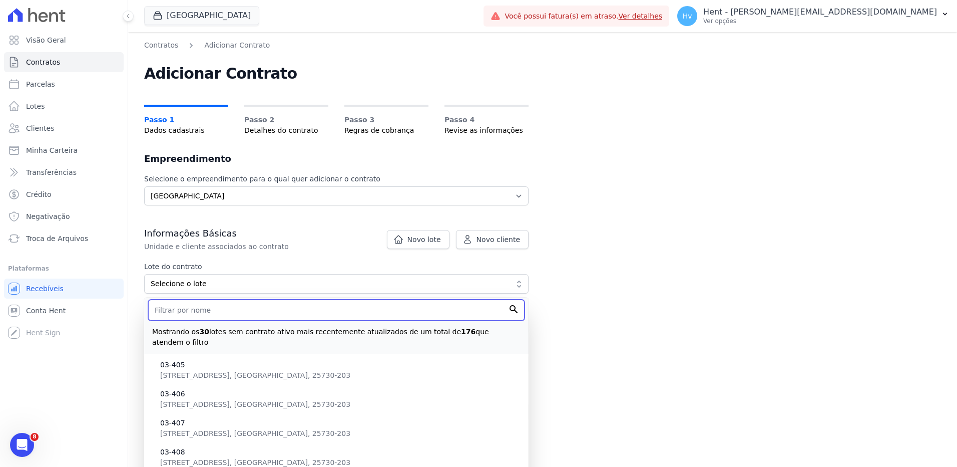
click at [250, 313] on input "text" at bounding box center [336, 309] width 377 height 21
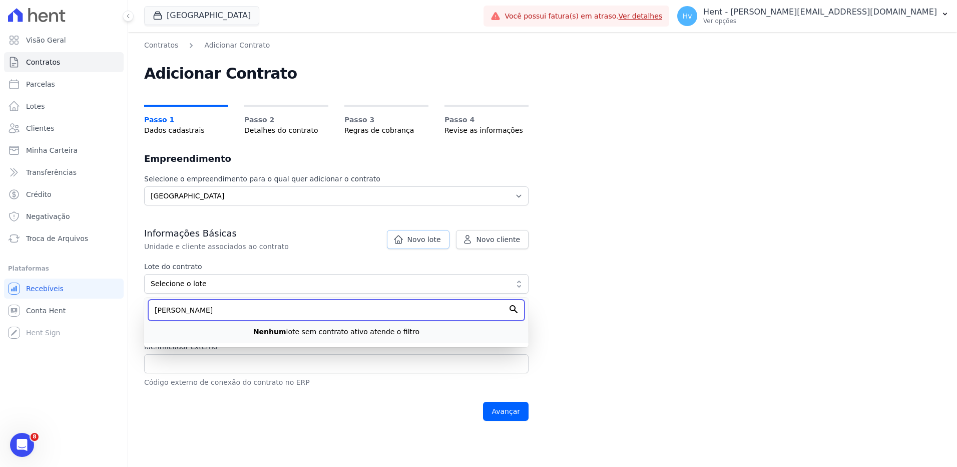
type input "luis"
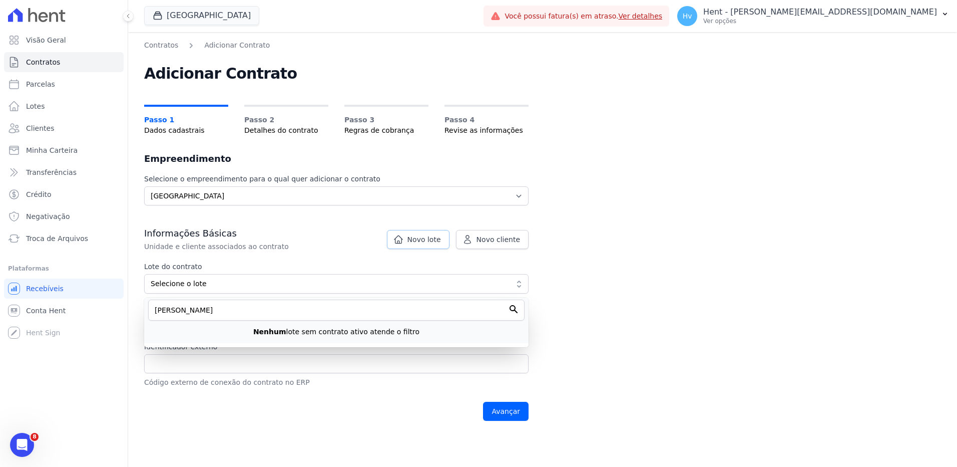
click at [442, 245] on link "Novo lote" at bounding box center [418, 239] width 63 height 19
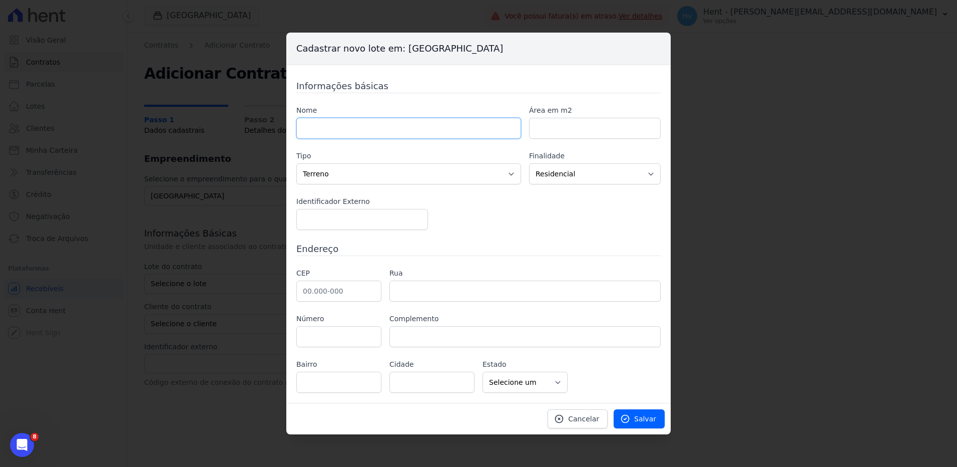
click at [373, 121] on input "text" at bounding box center [408, 128] width 225 height 21
type input "[PERSON_NAME] - teste"
type input "100"
type input "123"
type input "25.957-015"
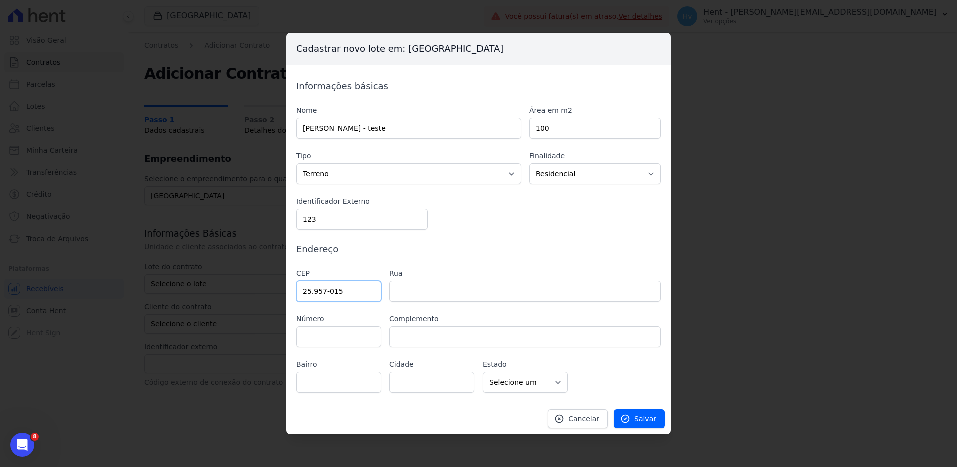
type input "1"
select select "RJ"
type input "Rua Amapá"
type input "Araras"
type input "Teresópolis"
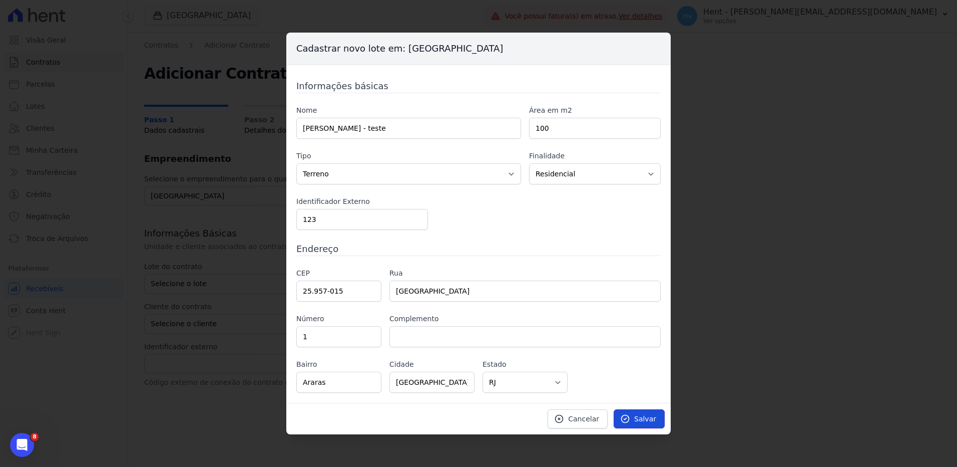
click at [629, 417] on icon at bounding box center [625, 419] width 10 height 10
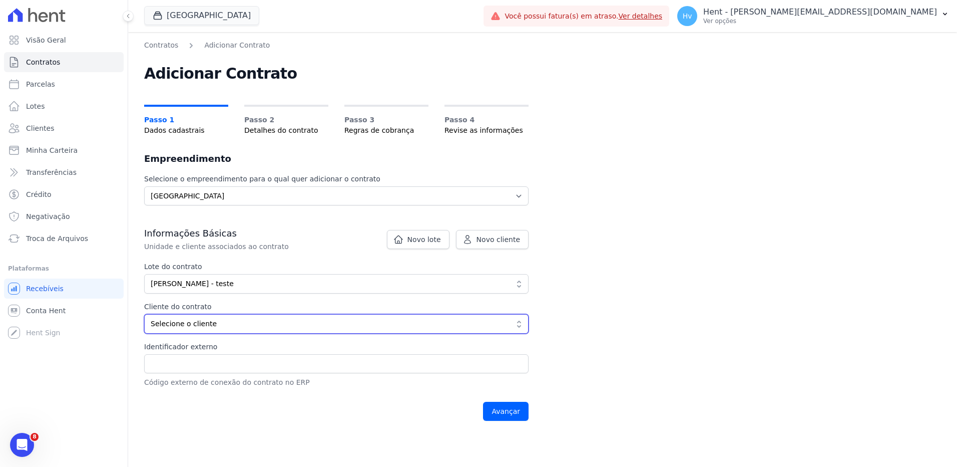
click at [216, 324] on span "Selecione o cliente" at bounding box center [330, 323] width 358 height 11
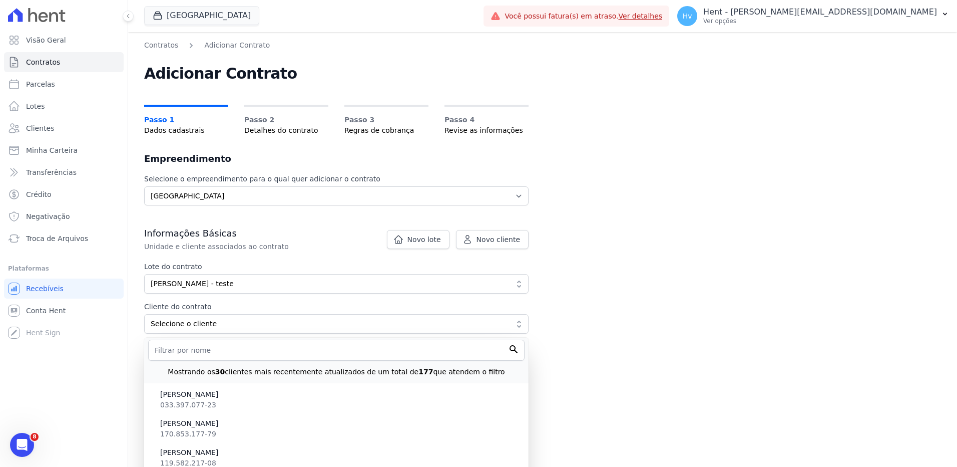
click at [649, 283] on div "Contratos Adicionar Contrato Adicionar Contrato Passo 1 Dados cadastrais Passo …" at bounding box center [542, 249] width 829 height 435
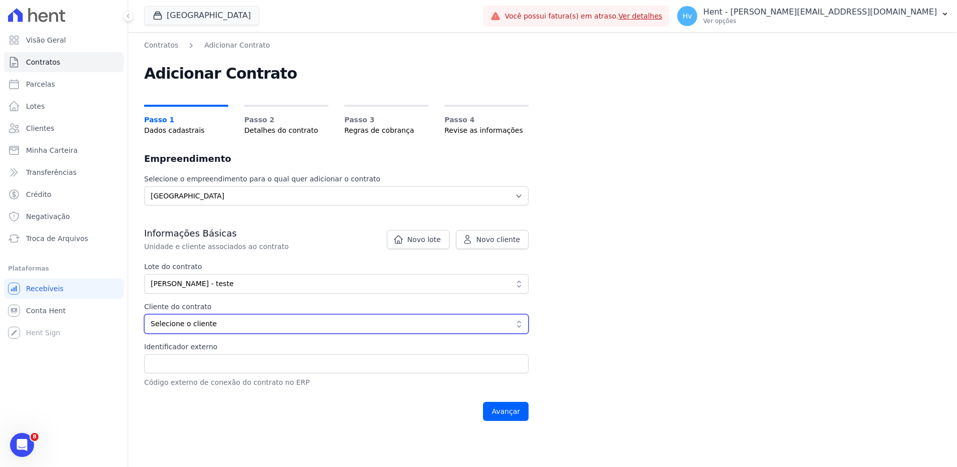
click at [205, 326] on span "Selecione o cliente" at bounding box center [330, 323] width 358 height 11
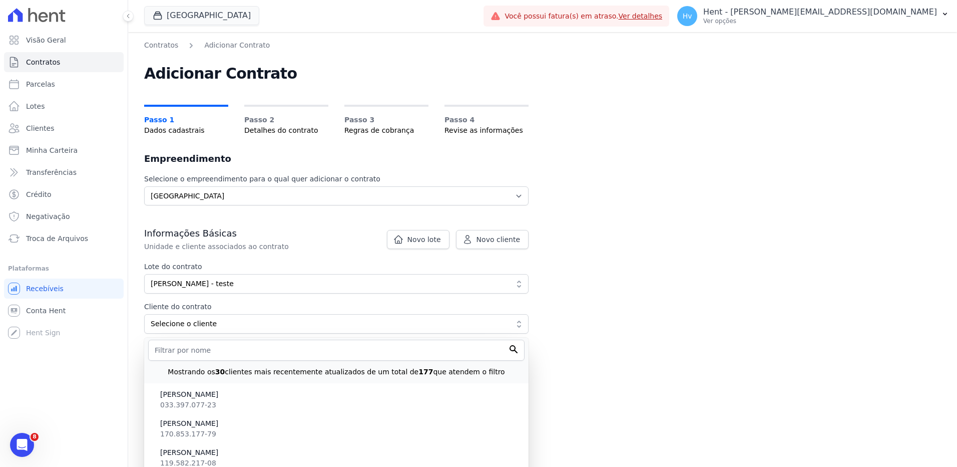
click at [685, 372] on div "Contratos Adicionar Contrato Adicionar Contrato Passo 1 Dados cadastrais Passo …" at bounding box center [542, 249] width 829 height 435
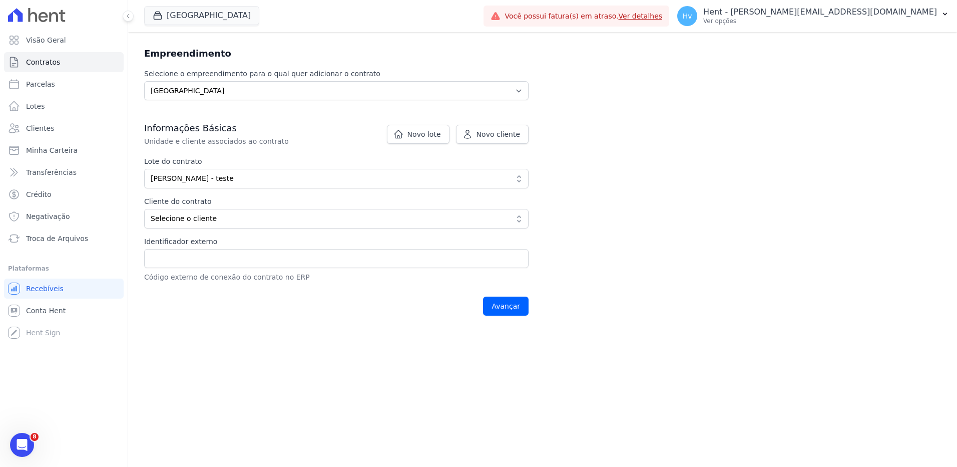
scroll to position [109, 0]
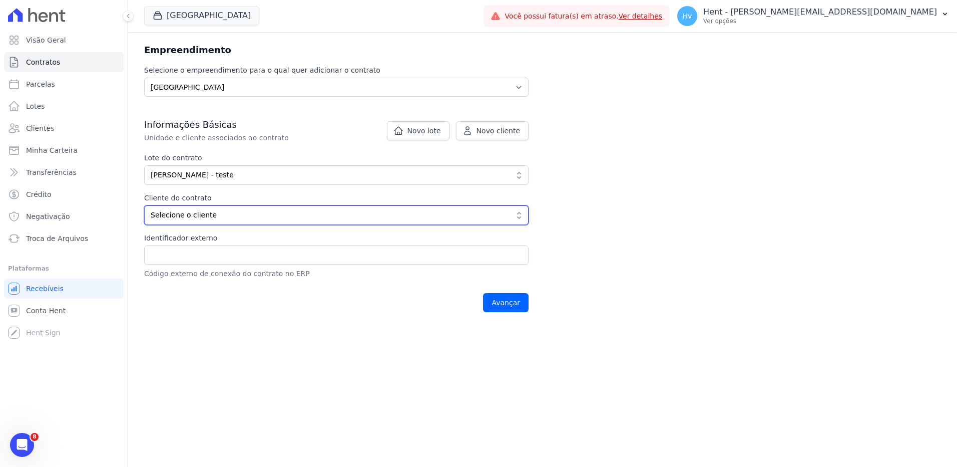
click at [215, 223] on button "Selecione o cliente" at bounding box center [336, 215] width 385 height 20
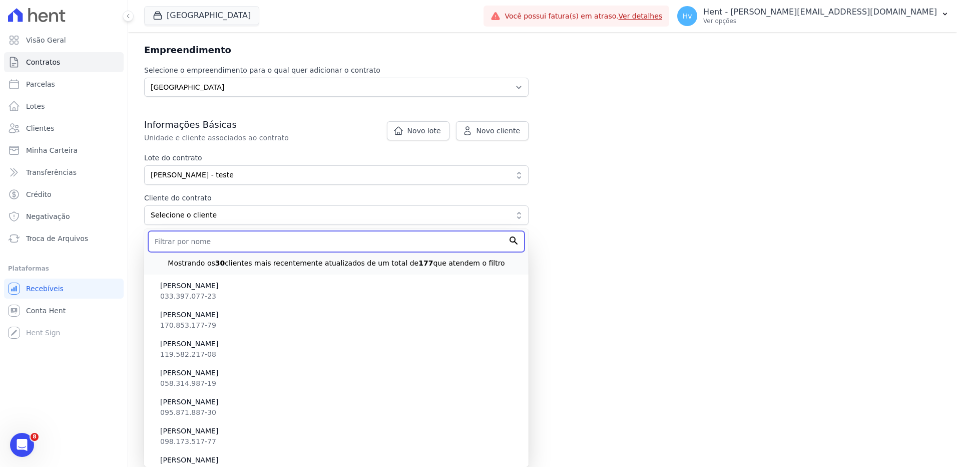
click at [197, 248] on input "text" at bounding box center [336, 241] width 377 height 21
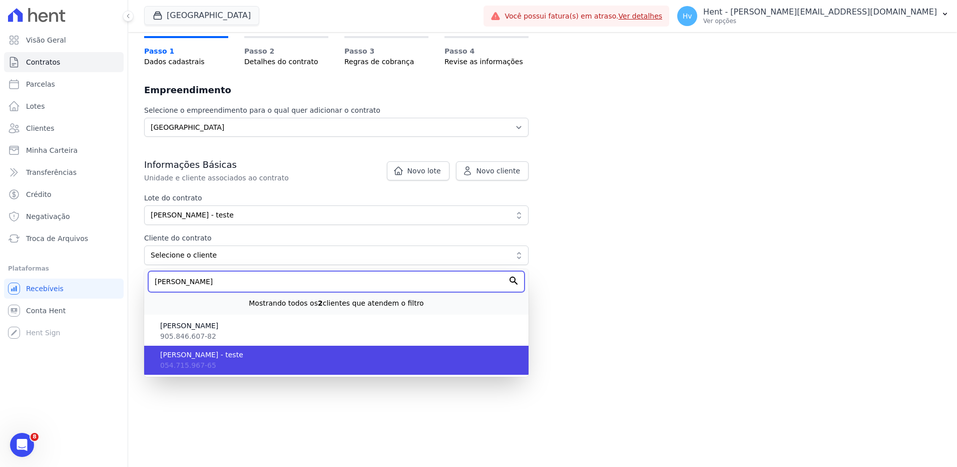
type input "luis car"
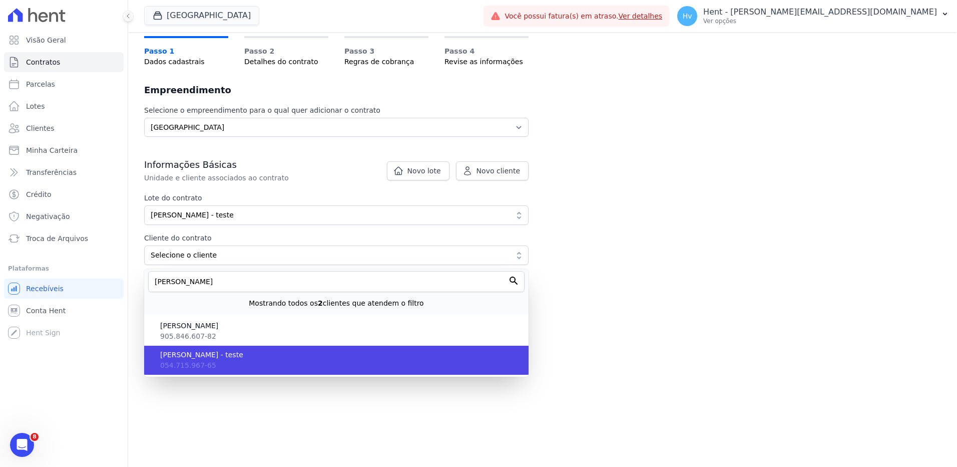
click at [226, 357] on span "[PERSON_NAME] - teste" at bounding box center [340, 355] width 361 height 11
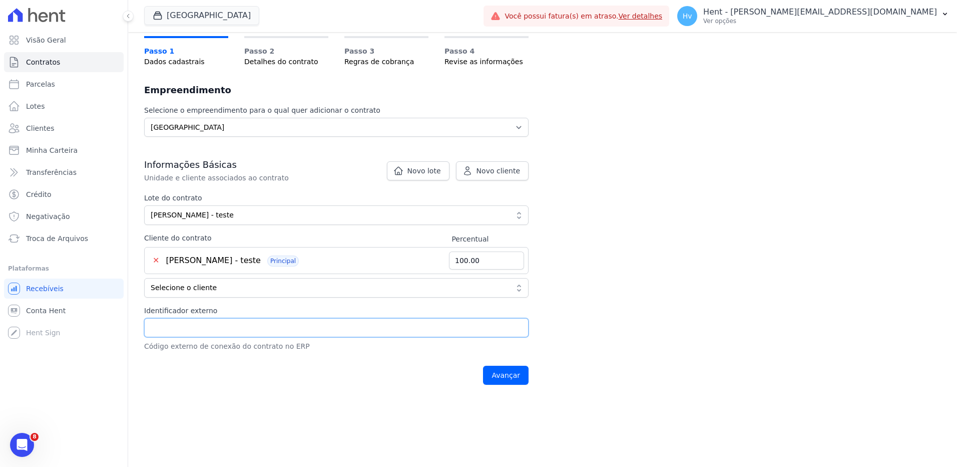
drag, startPoint x: 275, startPoint y: 329, endPoint x: 308, endPoint y: 330, distance: 33.6
click at [275, 329] on input "Identificador externo" at bounding box center [336, 327] width 385 height 19
type input "123"
click at [509, 376] on input "Avançar" at bounding box center [506, 375] width 46 height 19
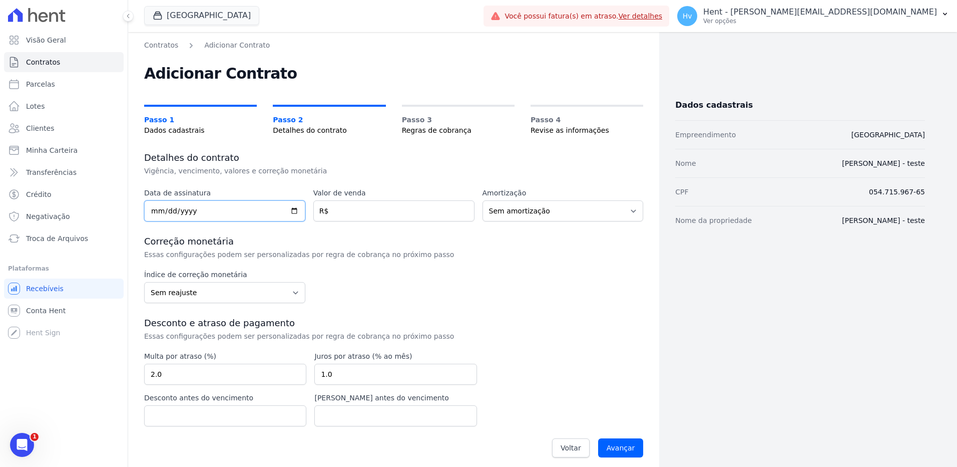
click at [213, 210] on input "date" at bounding box center [224, 210] width 161 height 21
type input "[DATE]"
type input "10.00"
click at [613, 448] on input "Avançar" at bounding box center [621, 447] width 46 height 19
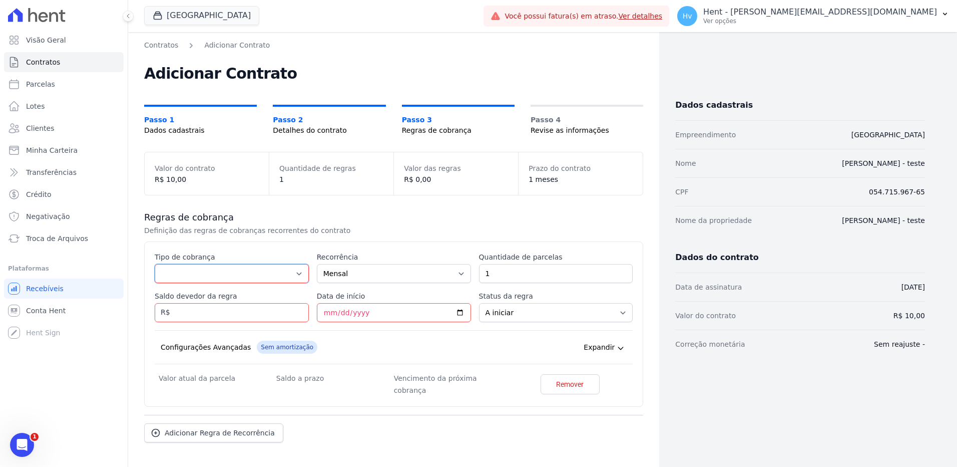
click at [200, 273] on select "Parcela Normal Entrada Sinal Intercalada Chaves Pré-chaves Pós-chaves Impostos …" at bounding box center [232, 273] width 154 height 19
select select "standard"
click at [155, 264] on select "Parcela Normal Entrada Sinal Intercalada Chaves Pré-chaves Pós-chaves Impostos …" at bounding box center [232, 273] width 154 height 19
click at [240, 310] on input "Saldo devedor da regra" at bounding box center [232, 312] width 154 height 19
type input "10.00"
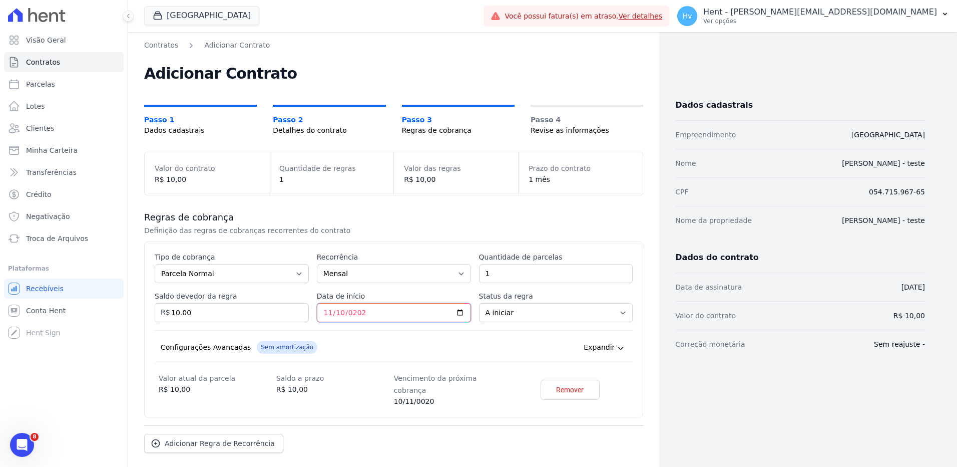
type input "[DATE]"
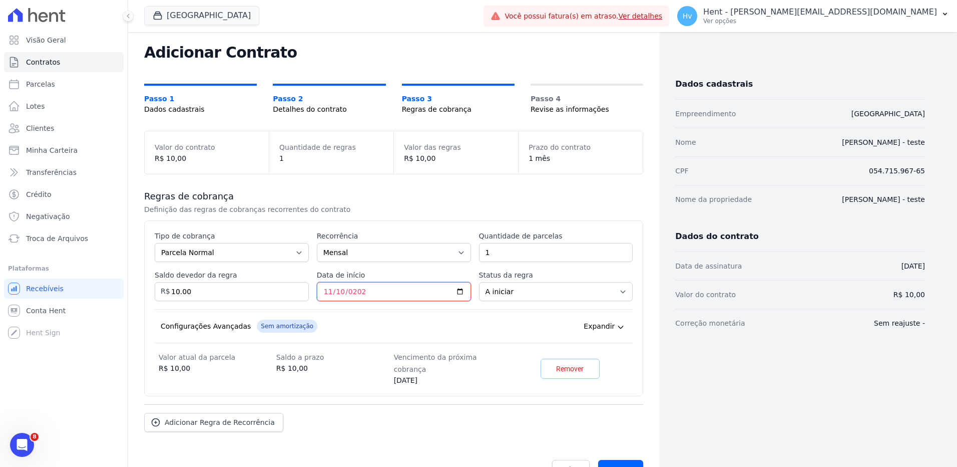
scroll to position [37, 0]
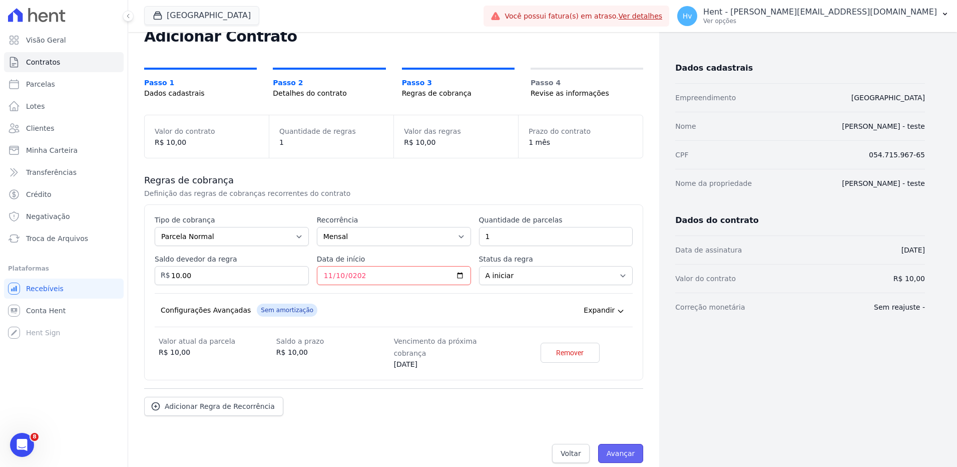
click at [619, 444] on input "Avançar" at bounding box center [621, 453] width 46 height 19
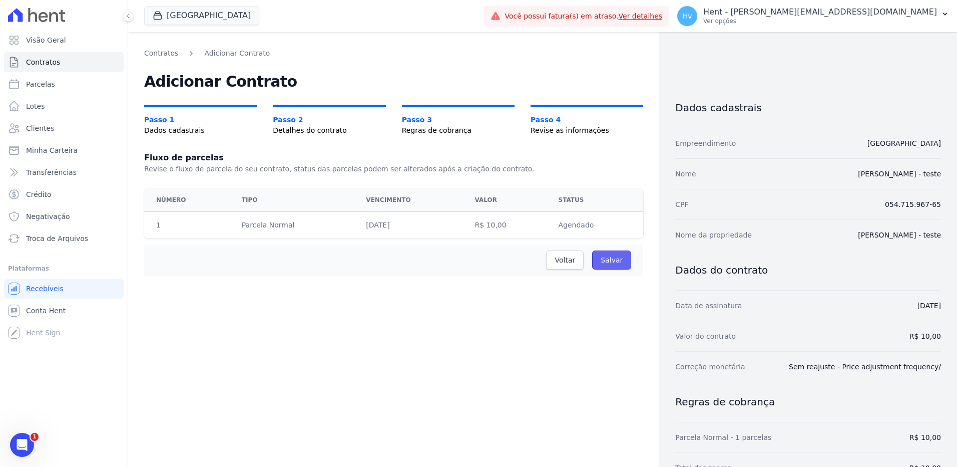
click at [611, 261] on input "Salvar" at bounding box center [611, 259] width 39 height 19
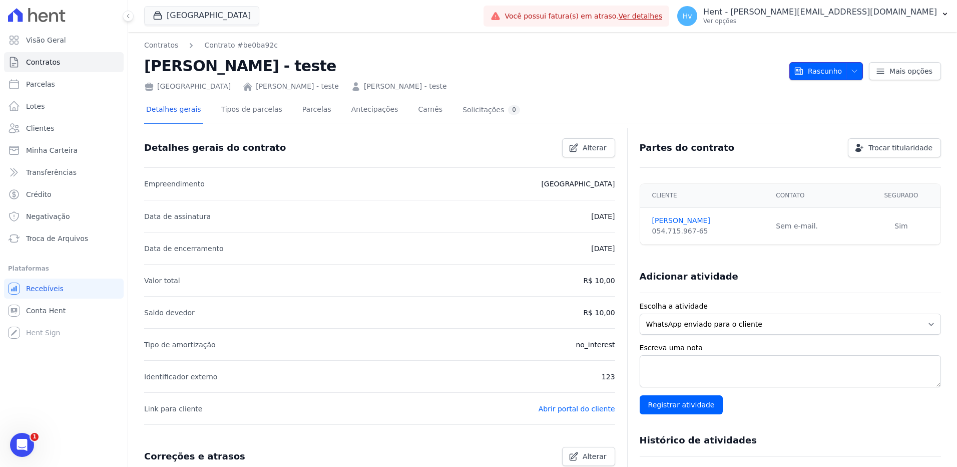
click at [852, 71] on icon "button" at bounding box center [854, 71] width 5 height 3
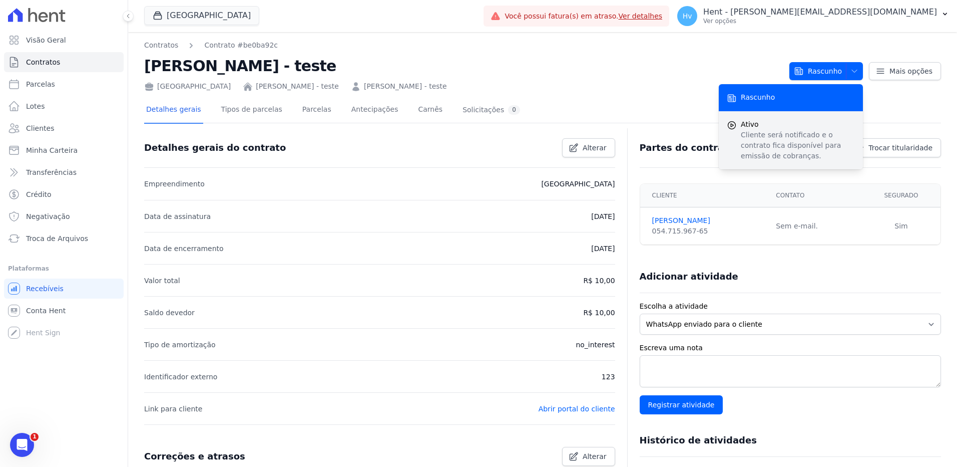
click at [767, 125] on span "Ativo" at bounding box center [798, 124] width 114 height 11
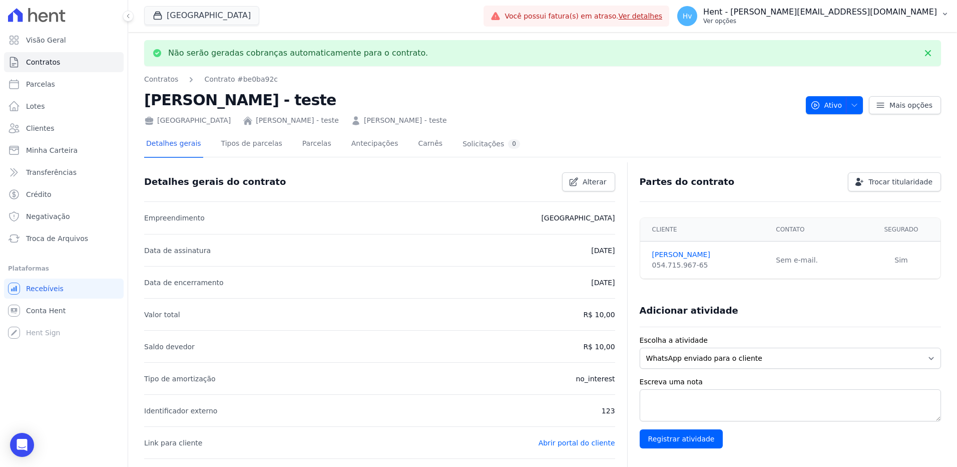
click at [839, 13] on p "Hent - [PERSON_NAME][EMAIL_ADDRESS][DOMAIN_NAME]" at bounding box center [821, 12] width 234 height 10
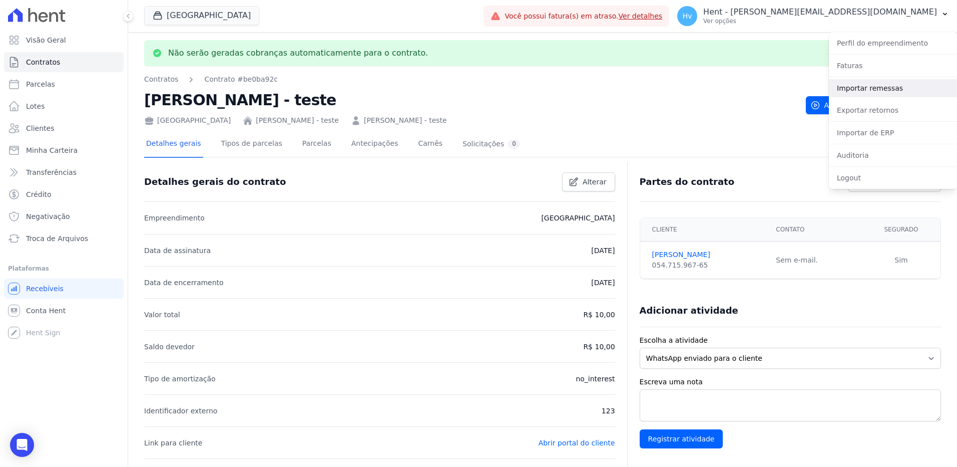
click at [852, 88] on link "Importar remessas" at bounding box center [893, 88] width 128 height 18
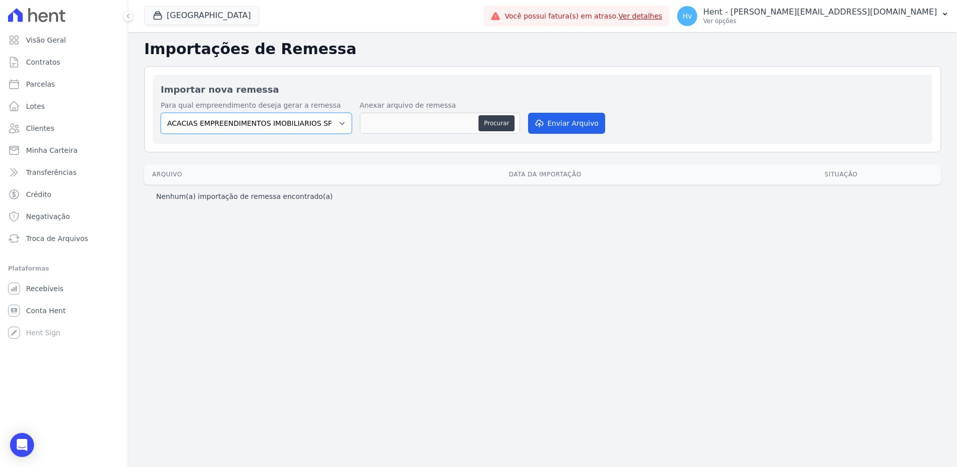
drag, startPoint x: 324, startPoint y: 122, endPoint x: 336, endPoint y: 132, distance: 15.7
click at [324, 122] on select "ACACIAS EMPREENDIMENTOS IMOBILIARIOS SPE LTDA Acaiá Residencial ACQUA 8 PELOTAS…" at bounding box center [256, 123] width 191 height 21
select select "a78a083f-96ce-4829-93f6-c3974a6bedeb"
click at [161, 113] on select "ACACIAS EMPREENDIMENTOS IMOBILIARIOS SPE LTDA Acaiá Residencial ACQUA 8 PELOTAS…" at bounding box center [256, 123] width 191 height 21
click at [829, 18] on p "Ver opções" at bounding box center [821, 21] width 234 height 8
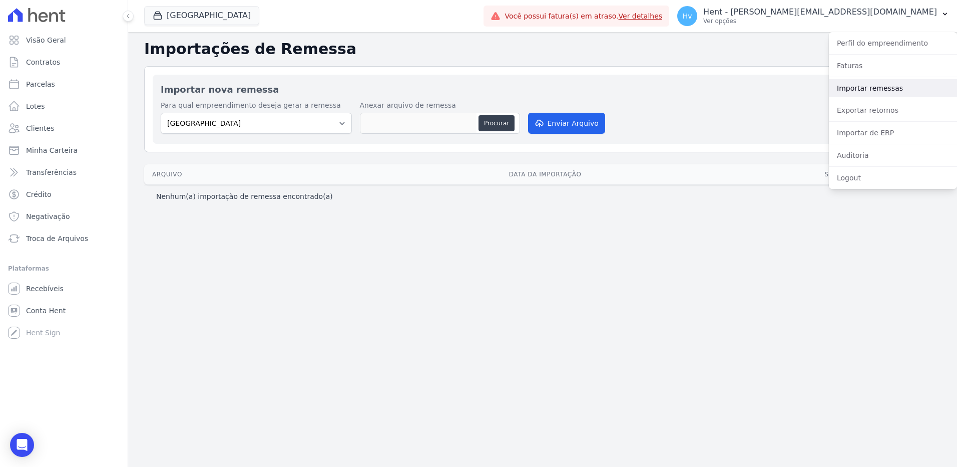
click at [881, 85] on link "Importar remessas" at bounding box center [893, 88] width 128 height 18
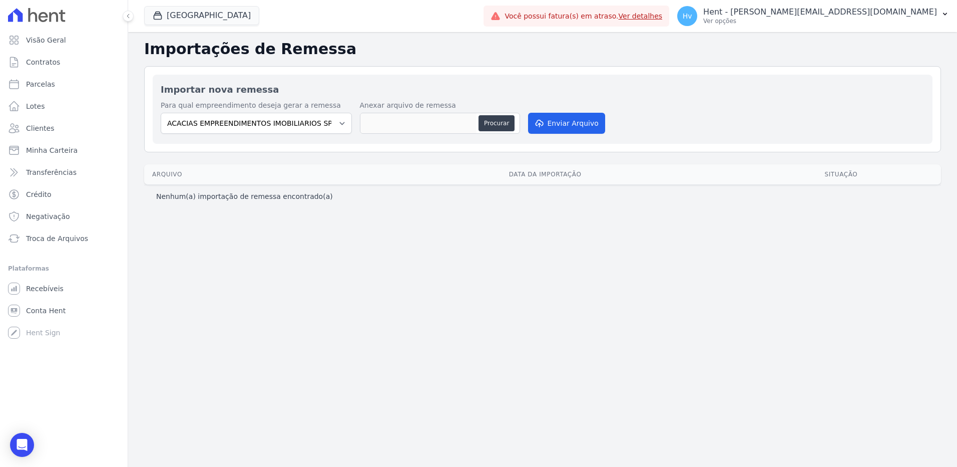
click at [291, 276] on div "Importações de Remessa Importar nova remessa Para qual empreendimento deseja ge…" at bounding box center [542, 249] width 829 height 435
click at [77, 238] on span "Troca de Arquivos" at bounding box center [57, 238] width 62 height 10
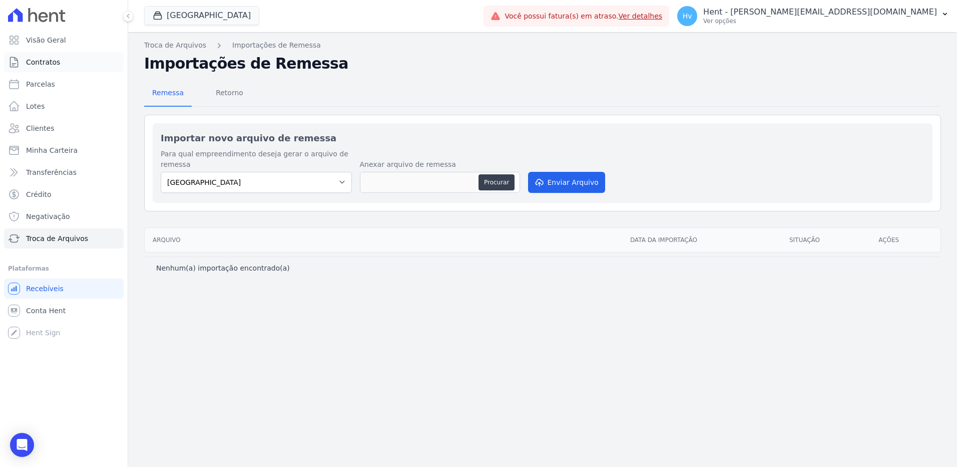
click at [44, 64] on span "Contratos" at bounding box center [43, 62] width 34 height 10
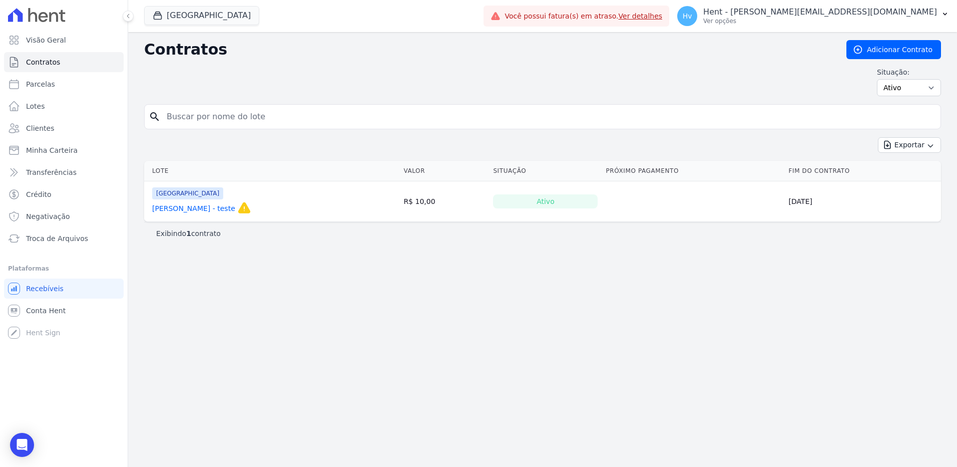
click at [555, 324] on div "Contratos Adicionar Contrato Situação: Ativo Todos Pausado Distratado Rascunho …" at bounding box center [542, 249] width 829 height 435
click at [856, 13] on p "Hent - [PERSON_NAME][EMAIL_ADDRESS][DOMAIN_NAME]" at bounding box center [821, 12] width 234 height 10
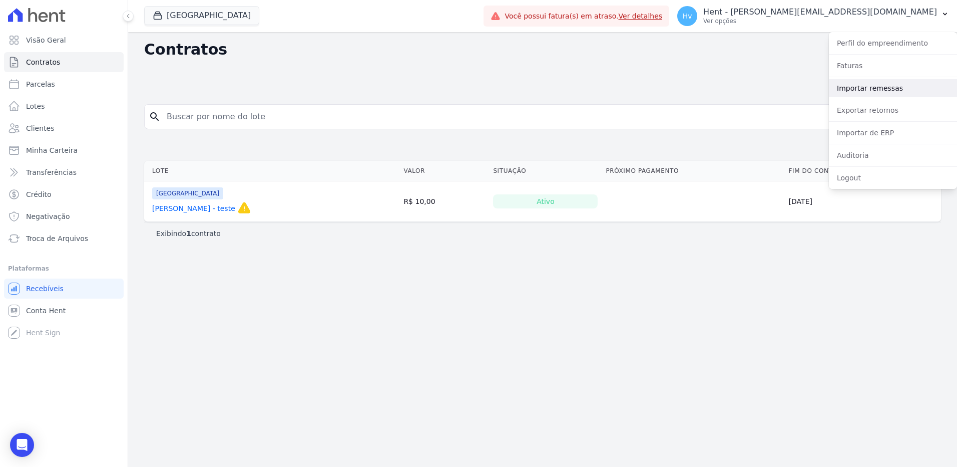
click at [859, 90] on link "Importar remessas" at bounding box center [893, 88] width 128 height 18
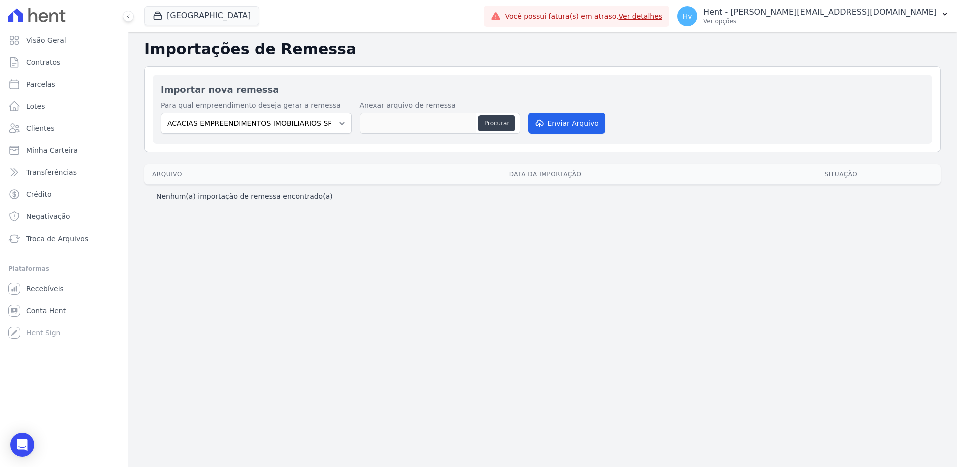
click at [551, 295] on div "Importações de Remessa Importar nova remessa Para qual empreendimento deseja ge…" at bounding box center [542, 249] width 829 height 435
click at [415, 291] on div "Importações de Remessa Importar nova remessa Para qual empreendimento deseja ge…" at bounding box center [542, 249] width 829 height 435
click at [56, 63] on span "Contratos" at bounding box center [43, 62] width 34 height 10
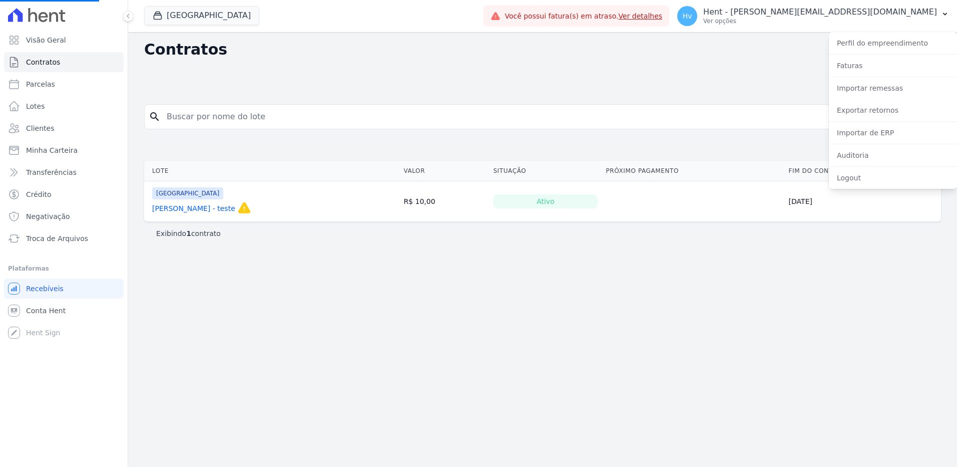
drag, startPoint x: 554, startPoint y: 339, endPoint x: 626, endPoint y: 272, distance: 98.2
click at [555, 339] on div "Contratos Adicionar Contrato Situação: Ativo Todos Pausado Distratado Rascunho …" at bounding box center [542, 249] width 829 height 435
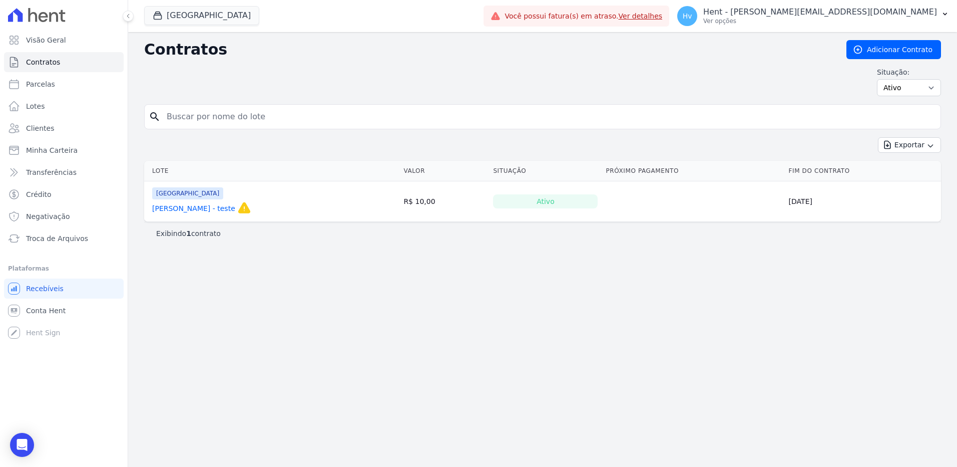
click at [201, 210] on link "[PERSON_NAME] - teste" at bounding box center [193, 208] width 83 height 10
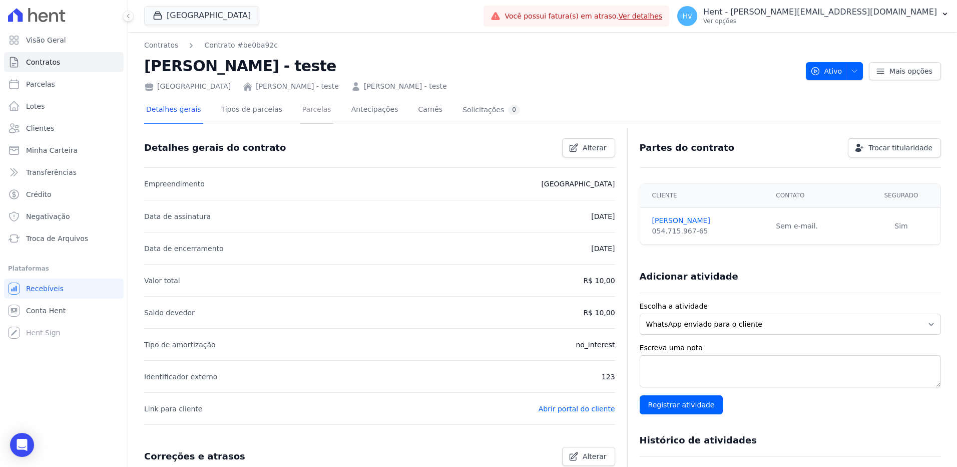
click at [303, 111] on link "Parcelas" at bounding box center [316, 110] width 33 height 27
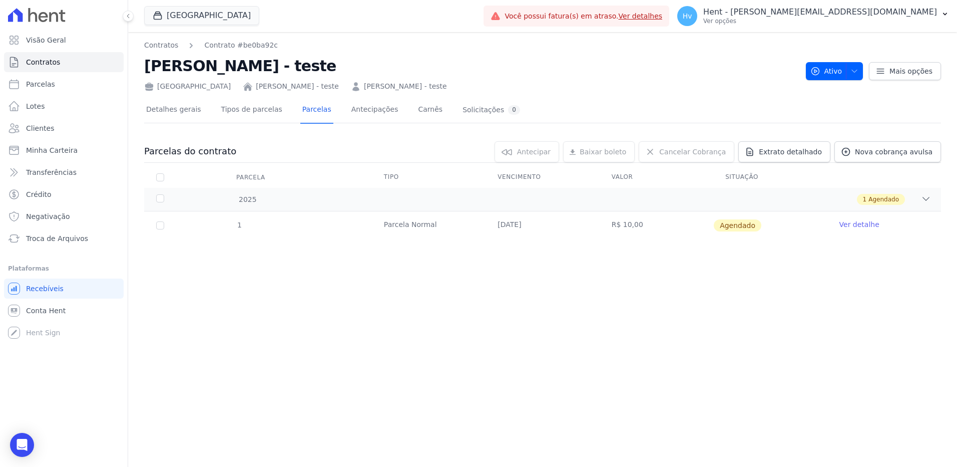
click at [630, 335] on div "Contratos Contrato #be0ba92c Luis Carlos Pessanha - teste Estação Nogueira 2 Lu…" at bounding box center [542, 249] width 829 height 435
drag, startPoint x: 606, startPoint y: 315, endPoint x: 596, endPoint y: 318, distance: 10.3
click at [607, 315] on div "Contratos Contrato #be0ba92c Luis Carlos Pessanha - teste Estação Nogueira 2 Lu…" at bounding box center [542, 249] width 829 height 435
click at [861, 18] on p "Ver opções" at bounding box center [821, 21] width 234 height 8
click at [863, 10] on p "Hent - [PERSON_NAME][EMAIL_ADDRESS][DOMAIN_NAME]" at bounding box center [821, 12] width 234 height 10
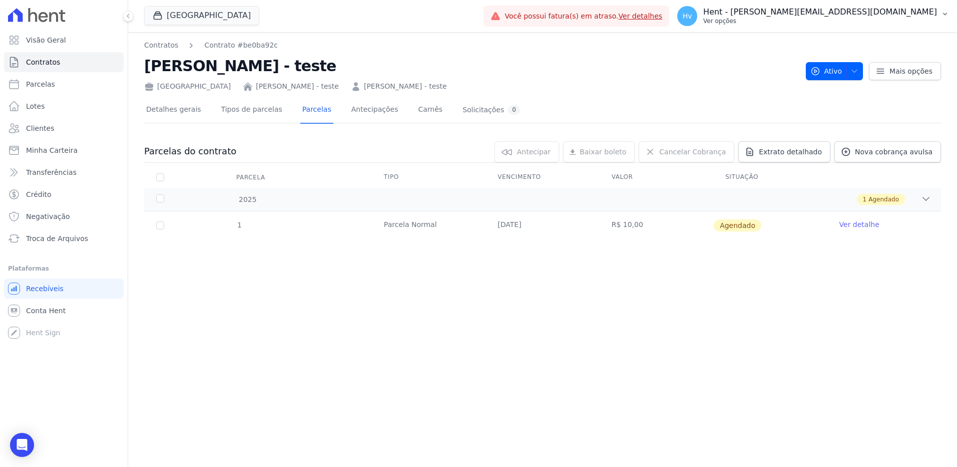
click at [863, 10] on p "Hent - [PERSON_NAME][EMAIL_ADDRESS][DOMAIN_NAME]" at bounding box center [821, 12] width 234 height 10
click at [442, 317] on div "Contratos Contrato #be0ba92c Luis Carlos Pessanha - teste Estação Nogueira 2 Lu…" at bounding box center [542, 249] width 829 height 435
click at [361, 293] on div "Contratos Contrato #be0ba92c [PERSON_NAME] - teste [GEOGRAPHIC_DATA] [PERSON_NA…" at bounding box center [542, 249] width 829 height 435
click at [550, 337] on div "Contratos Contrato #be0ba92c [PERSON_NAME] - teste [GEOGRAPHIC_DATA] [PERSON_NA…" at bounding box center [542, 249] width 829 height 435
click at [865, 13] on p "Hent - [PERSON_NAME][EMAIL_ADDRESS][DOMAIN_NAME]" at bounding box center [821, 12] width 234 height 10
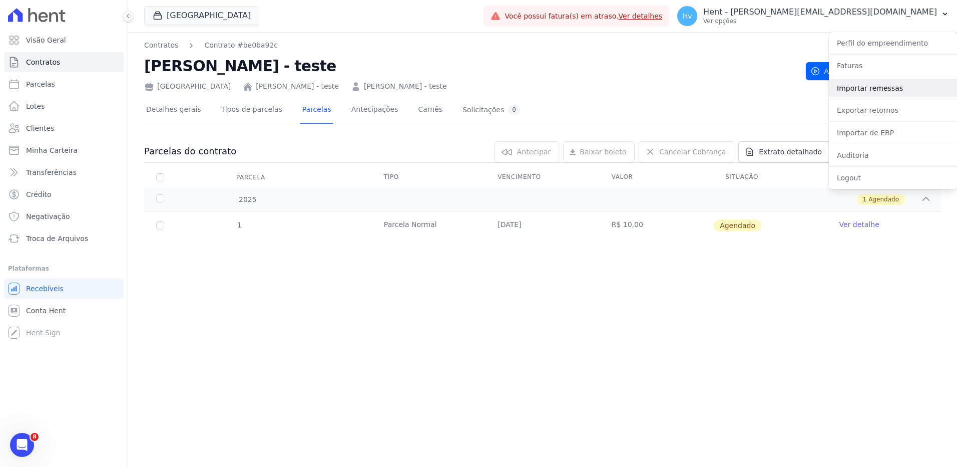
click at [870, 91] on link "Importar remessas" at bounding box center [893, 88] width 128 height 18
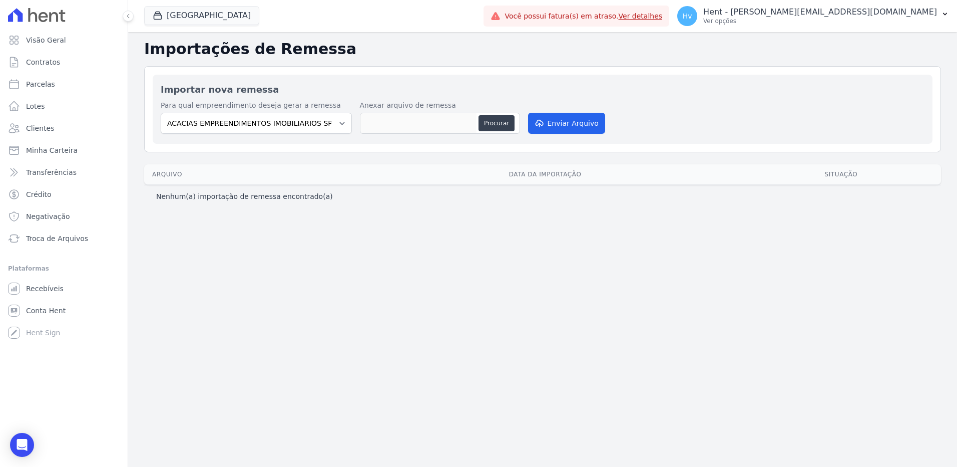
click at [363, 241] on div "Importações de Remessa Importar nova remessa Para qual empreendimento deseja ge…" at bounding box center [542, 249] width 829 height 435
click at [301, 124] on select "ACACIAS EMPREENDIMENTOS IMOBILIARIOS SPE LTDA Acaiá Residencial ACQUA 8 PELOTAS…" at bounding box center [256, 123] width 191 height 21
select select "a78a083f-96ce-4829-93f6-c3974a6bedeb"
click at [161, 113] on select "ACACIAS EMPREENDIMENTOS IMOBILIARIOS SPE LTDA Acaiá Residencial ACQUA 8 PELOTAS…" at bounding box center [256, 123] width 191 height 21
click at [765, 264] on div "Importações de Remessa Importar nova remessa Para qual empreendimento deseja ge…" at bounding box center [542, 249] width 829 height 435
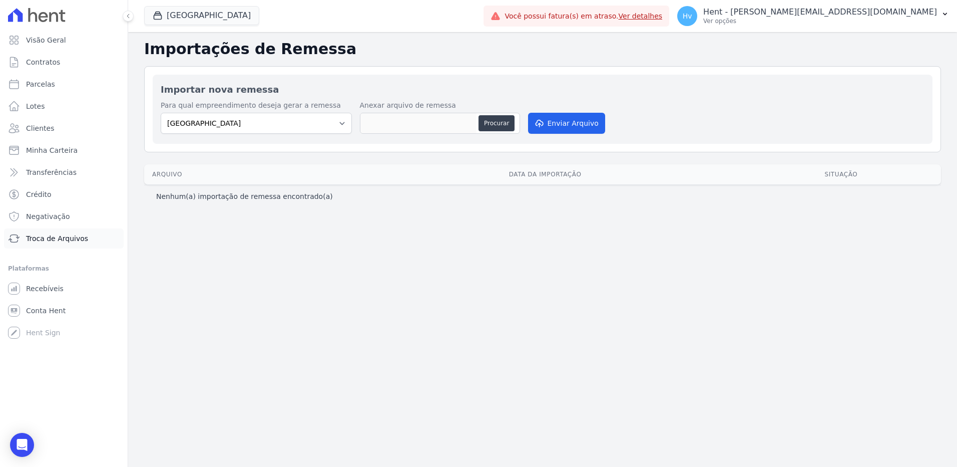
click at [56, 236] on span "Troca de Arquivos" at bounding box center [57, 238] width 62 height 10
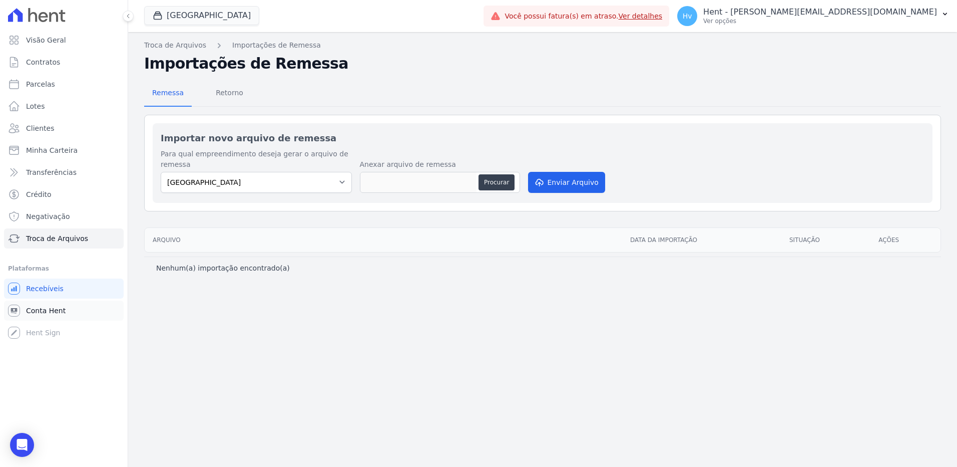
click at [40, 310] on span "Conta Hent" at bounding box center [46, 310] width 40 height 10
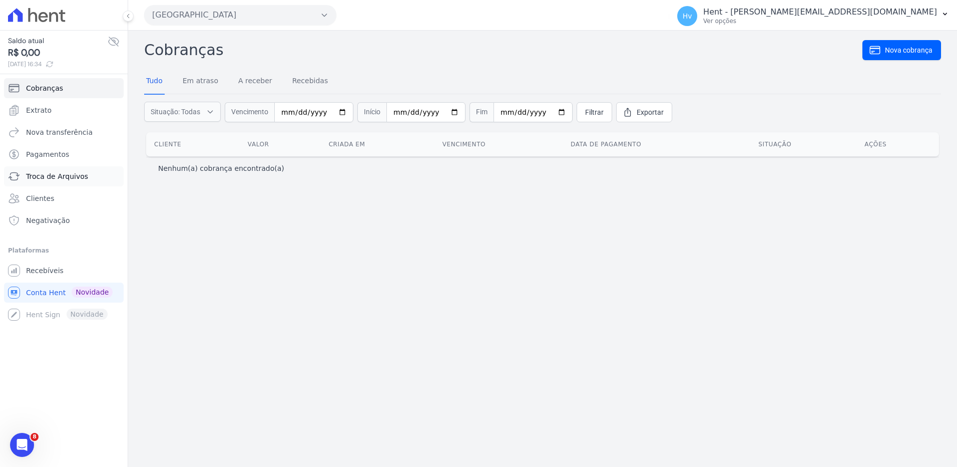
click at [71, 178] on span "Troca de Arquivos" at bounding box center [57, 176] width 62 height 10
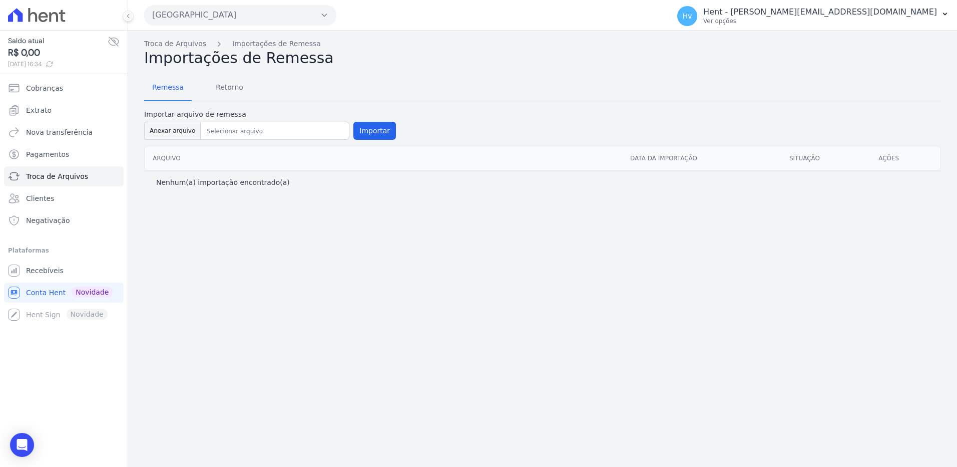
click at [508, 309] on div "Troca de Arquivos Importações de Remessa Importações de Remessa Remessa Retorno…" at bounding box center [542, 249] width 829 height 436
click at [507, 331] on div "Troca de Arquivos Importações de Remessa Importações de Remessa Remessa Retorno…" at bounding box center [542, 249] width 829 height 436
click at [515, 325] on div "Troca de Arquivos Importações de Remessa Importações de Remessa Remessa Retorno…" at bounding box center [542, 249] width 829 height 436
click at [343, 231] on div "Troca de Arquivos Importações de Remessa Importações de Remessa Remessa Retorno…" at bounding box center [542, 249] width 829 height 436
click at [54, 268] on span "Recebíveis" at bounding box center [45, 270] width 38 height 10
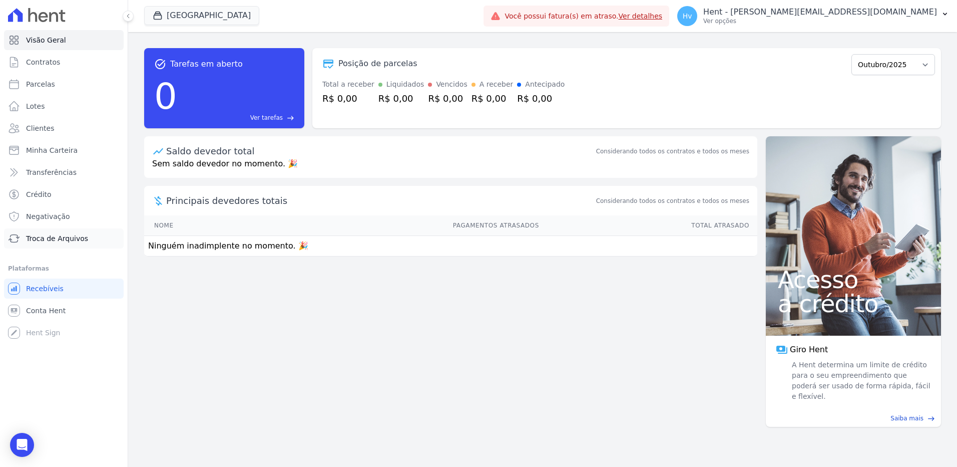
click at [58, 240] on span "Troca de Arquivos" at bounding box center [57, 238] width 62 height 10
